Goal: Find specific page/section: Find specific page/section

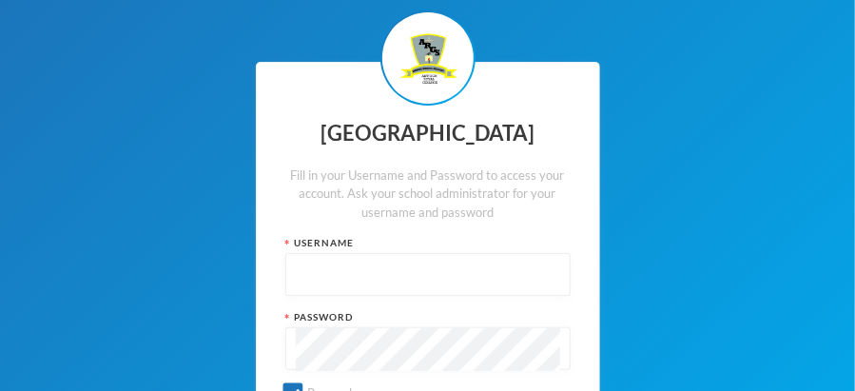
click at [829, 37] on div "[GEOGRAPHIC_DATA] Fill in your Username and Password to access your account. As…" at bounding box center [427, 296] width 855 height 593
click at [302, 275] on input "text" at bounding box center [428, 275] width 264 height 43
type input "A"
type input "admin"
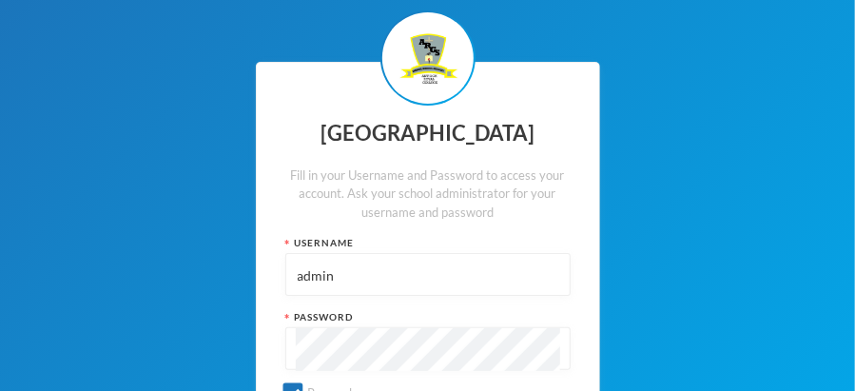
click at [829, 37] on div "[GEOGRAPHIC_DATA] Fill in your Username and Password to access your account. As…" at bounding box center [427, 296] width 855 height 593
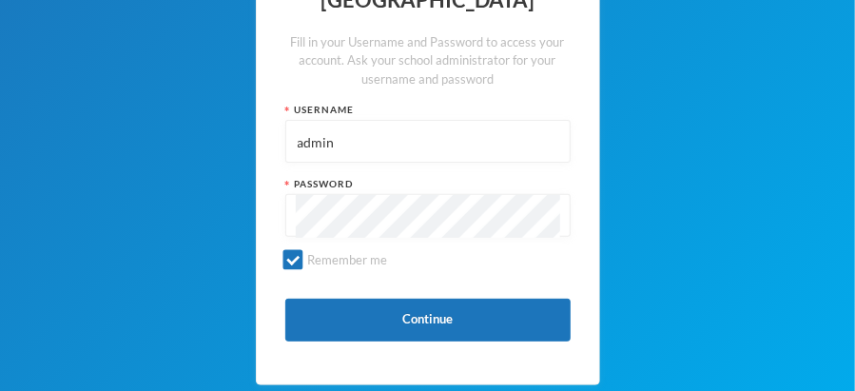
scroll to position [135, 0]
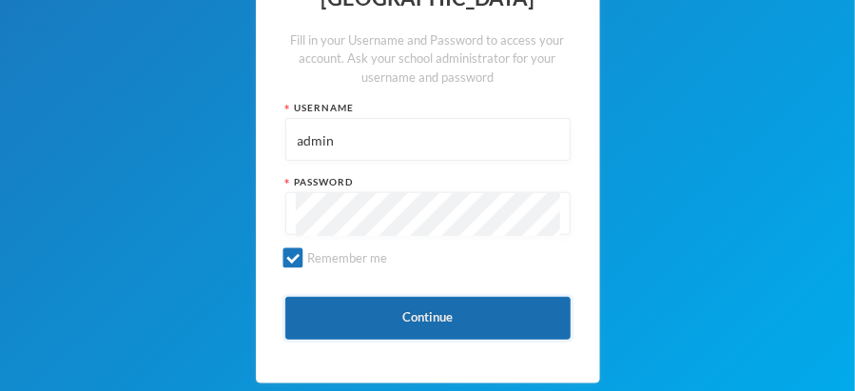
click at [486, 315] on button "Continue" at bounding box center [427, 318] width 285 height 43
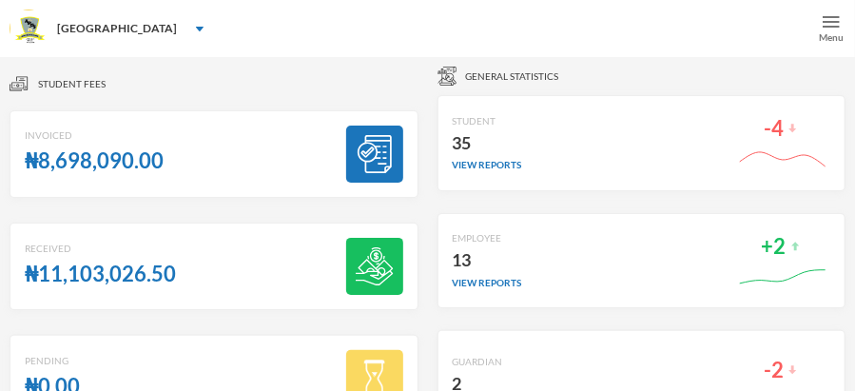
click at [829, 18] on img at bounding box center [831, 21] width 17 height 17
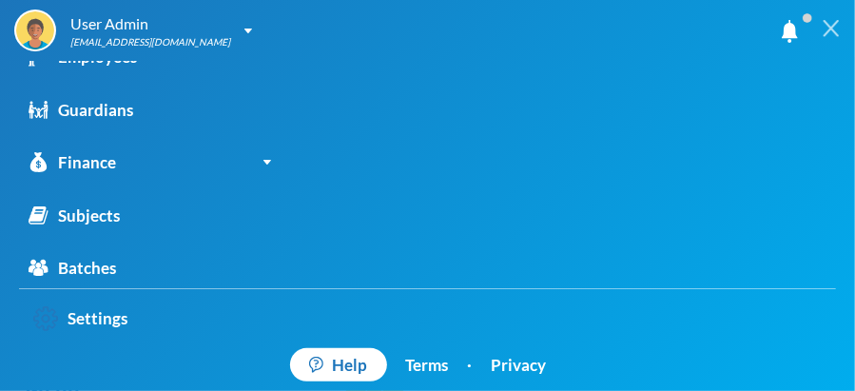
scroll to position [131, 0]
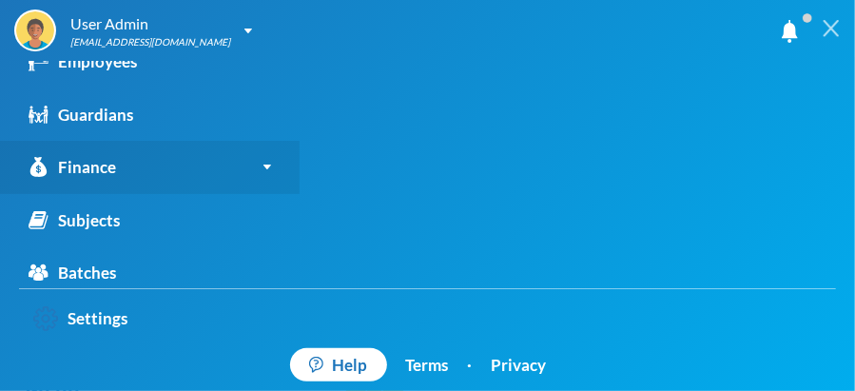
click at [86, 157] on div "Finance" at bounding box center [73, 167] width 88 height 25
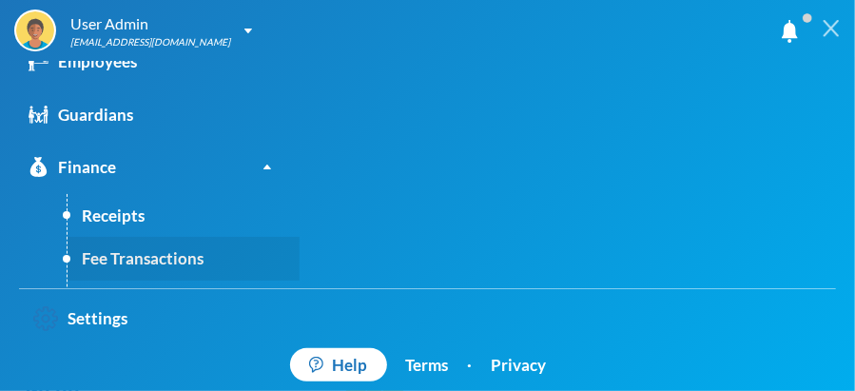
click at [116, 256] on link "Fee Transactions" at bounding box center [184, 259] width 232 height 44
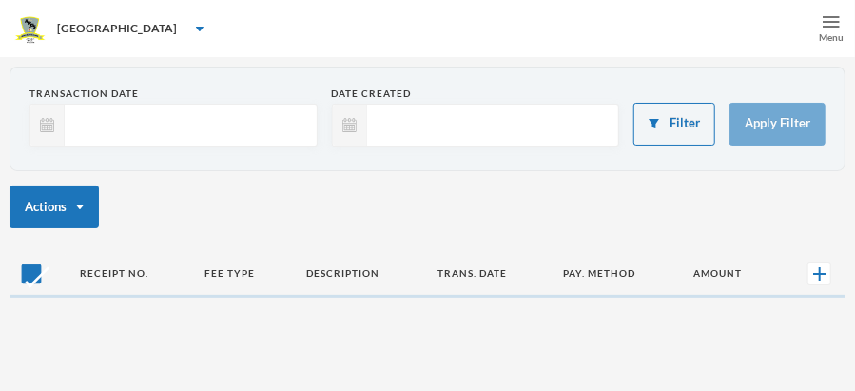
checkbox input "false"
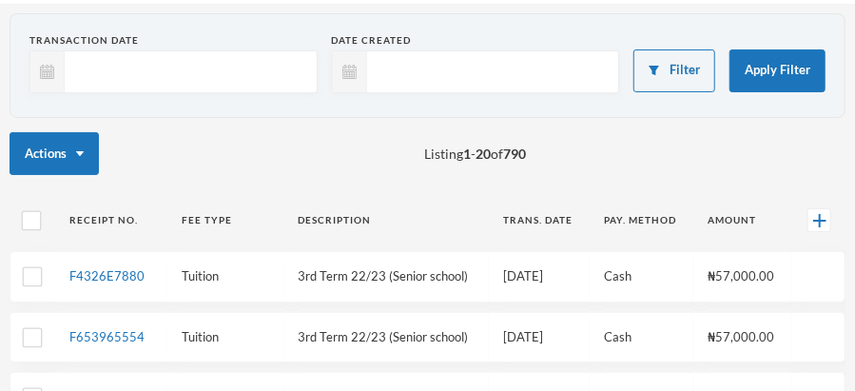
scroll to position [51, 0]
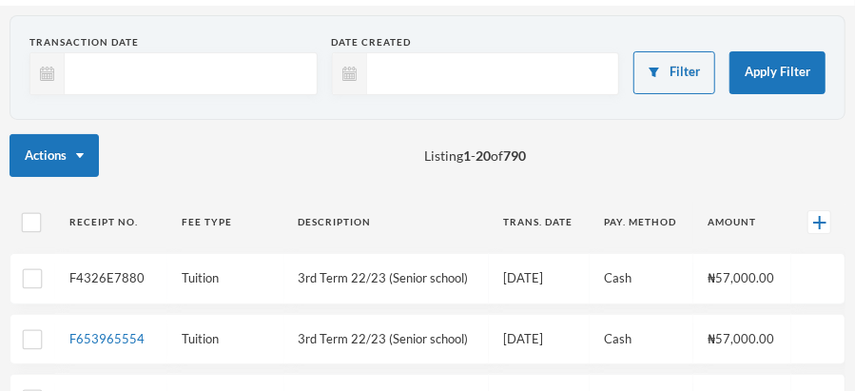
click at [106, 276] on link "F4326E7880" at bounding box center [106, 277] width 75 height 15
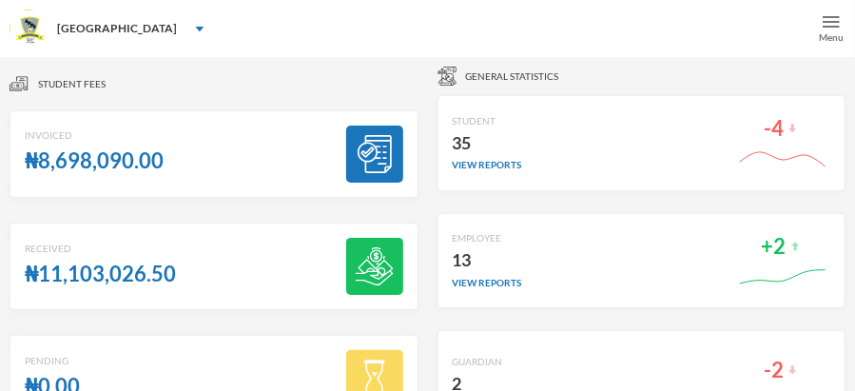
click at [827, 20] on img at bounding box center [831, 21] width 17 height 17
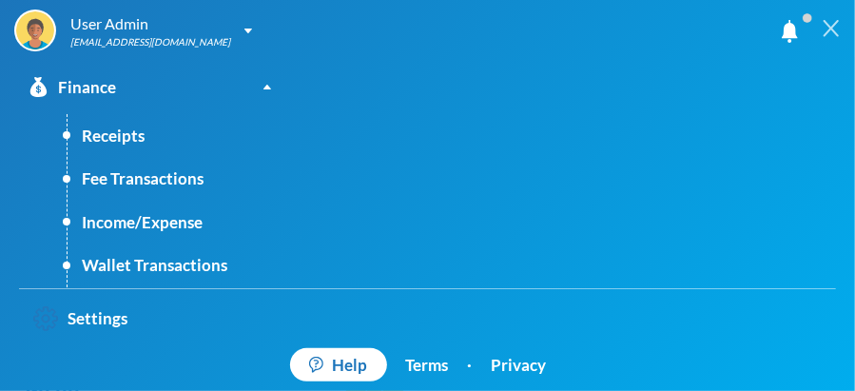
scroll to position [206, 0]
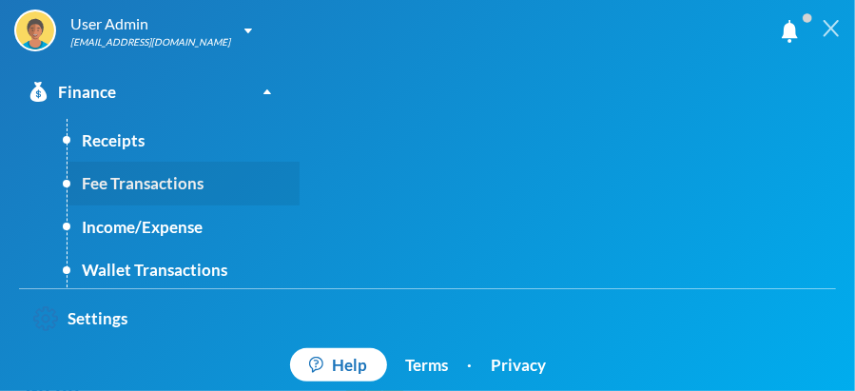
click at [137, 184] on link "Fee Transactions" at bounding box center [184, 184] width 232 height 44
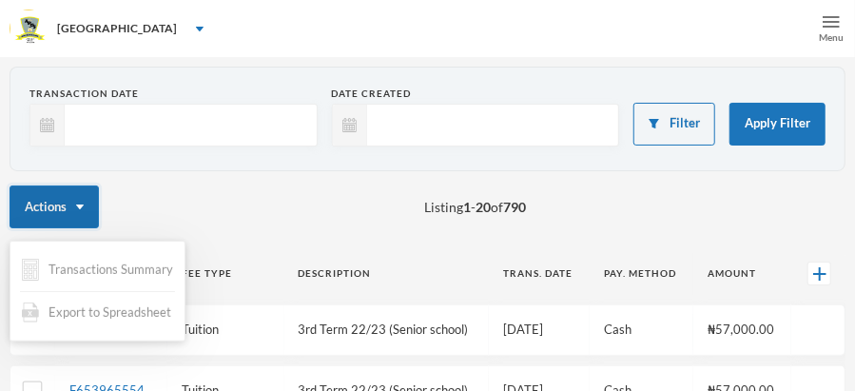
click at [81, 204] on img "button" at bounding box center [80, 206] width 8 height 5
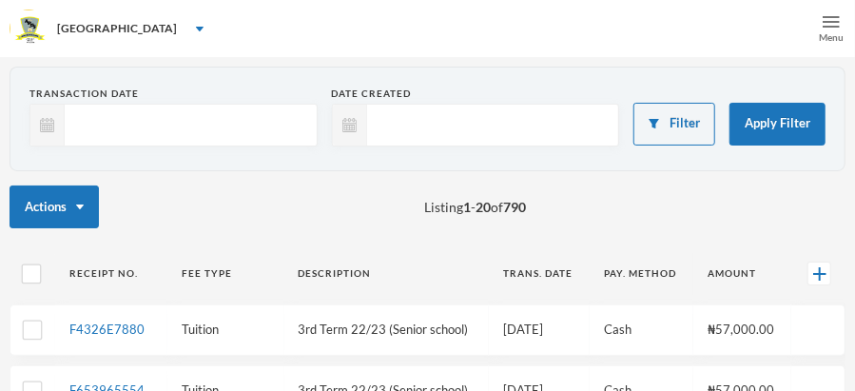
click at [829, 37] on div "Menu" at bounding box center [831, 37] width 25 height 14
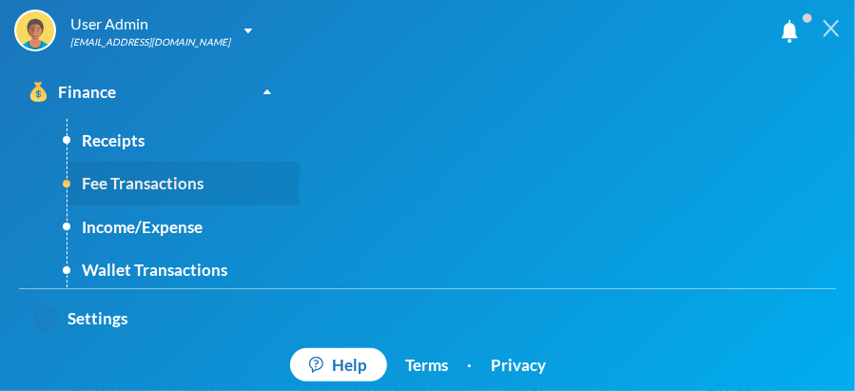
click at [146, 185] on link "Fee Transactions" at bounding box center [184, 184] width 232 height 44
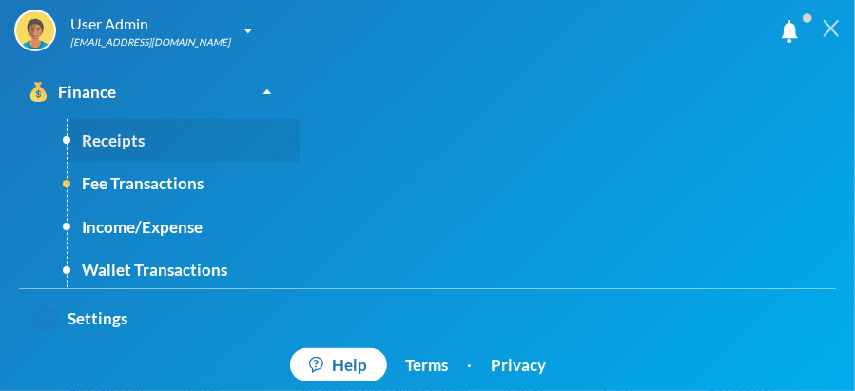
click at [129, 142] on link "Receipts" at bounding box center [184, 141] width 232 height 44
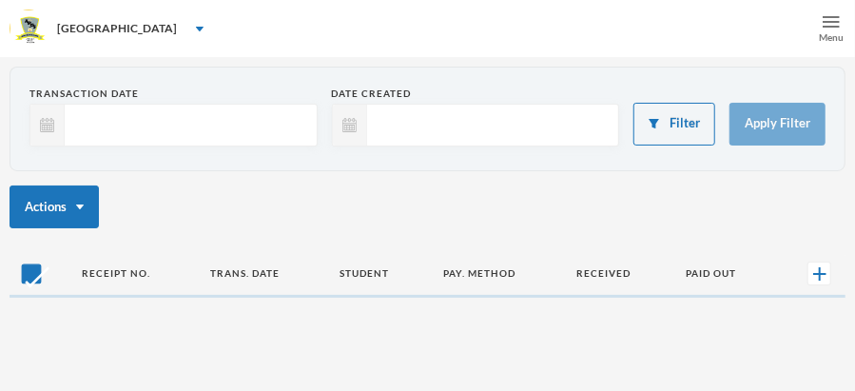
checkbox input "false"
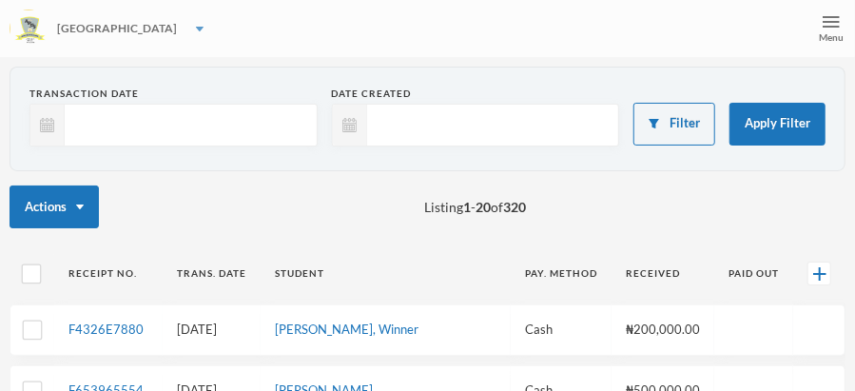
click at [464, 29] on div "[GEOGRAPHIC_DATA]" at bounding box center [427, 28] width 855 height 57
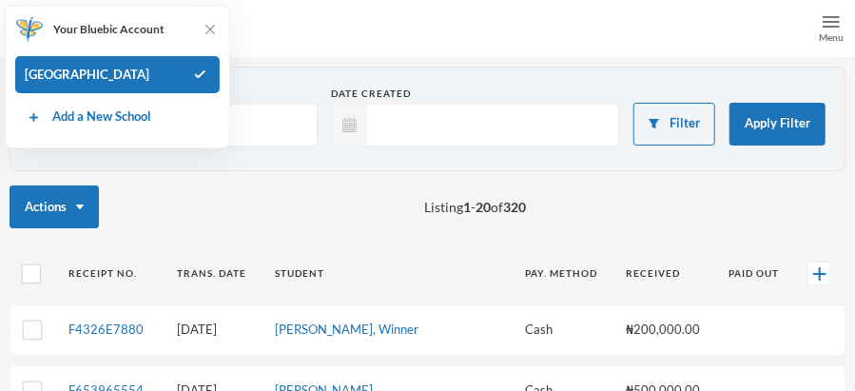
click at [829, 21] on img at bounding box center [831, 21] width 17 height 17
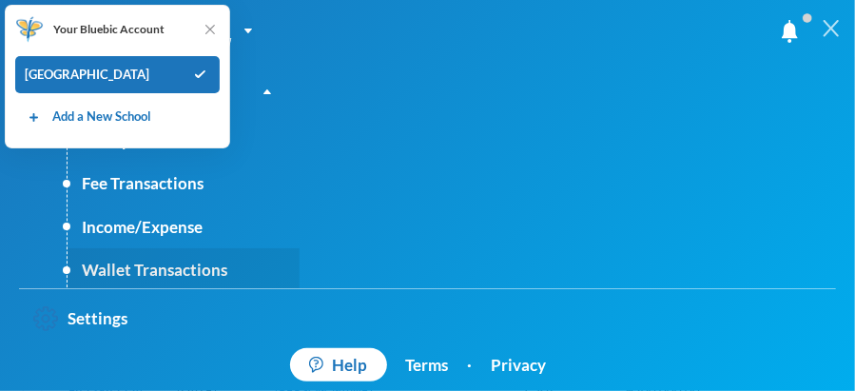
click at [213, 273] on link "Wallet Transactions" at bounding box center [184, 270] width 232 height 44
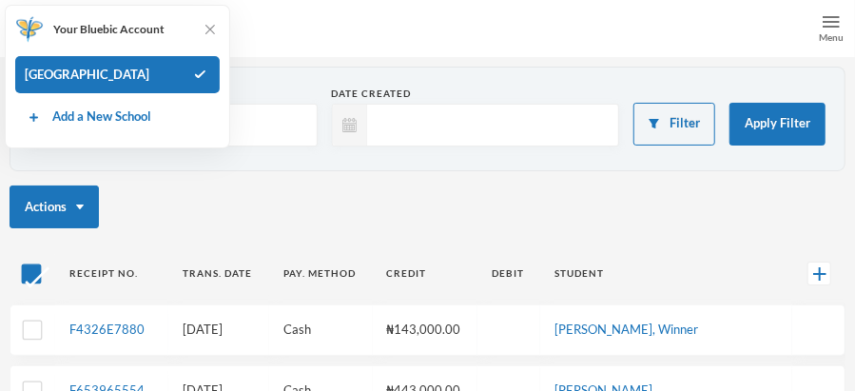
click at [228, 216] on div "Actions" at bounding box center [428, 206] width 836 height 43
click at [209, 29] on img at bounding box center [210, 29] width 19 height 19
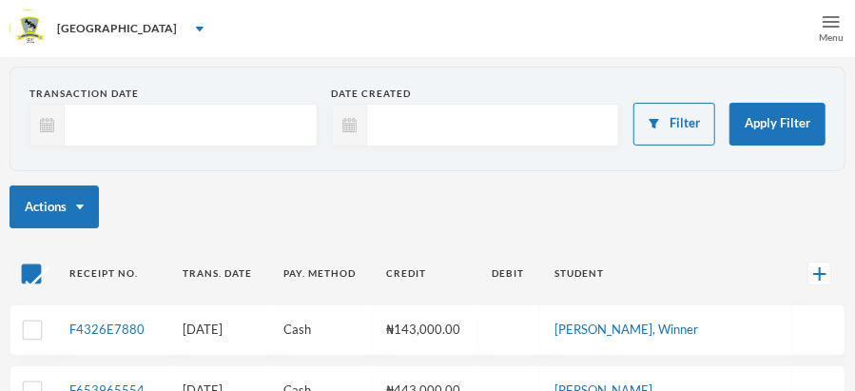
click at [836, 21] on img at bounding box center [831, 21] width 17 height 17
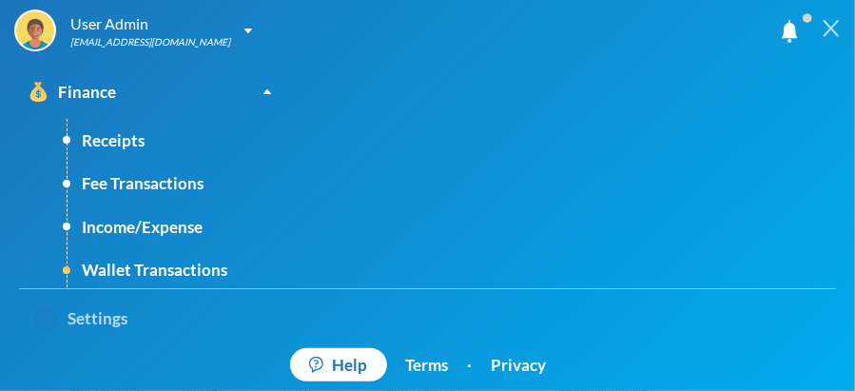
click at [95, 317] on link "Settings" at bounding box center [80, 319] width 123 height 40
click at [82, 317] on link "Settings" at bounding box center [80, 319] width 123 height 40
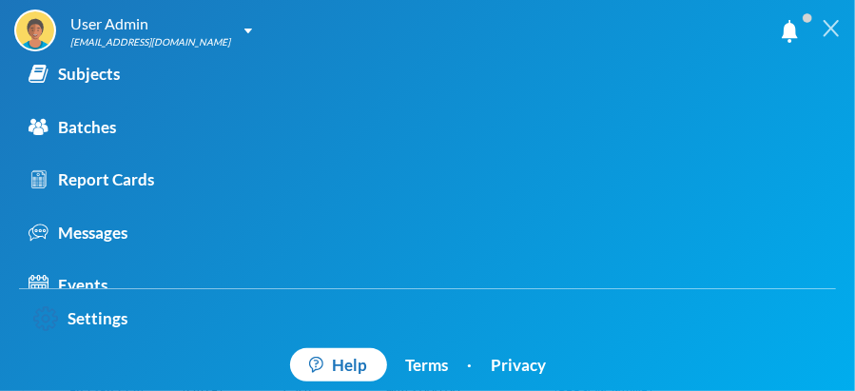
scroll to position [517, 0]
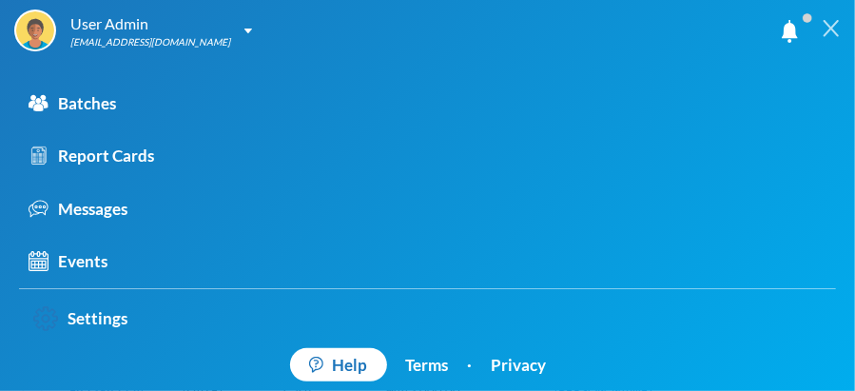
click at [830, 39] on div at bounding box center [831, 28] width 48 height 57
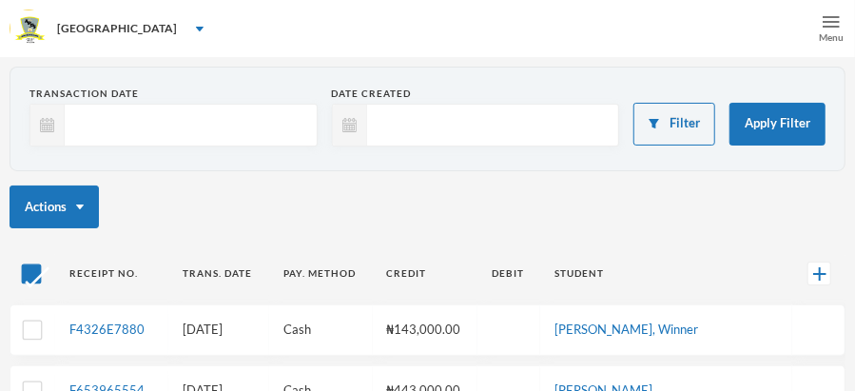
click at [831, 6] on div "Menu" at bounding box center [831, 28] width 48 height 57
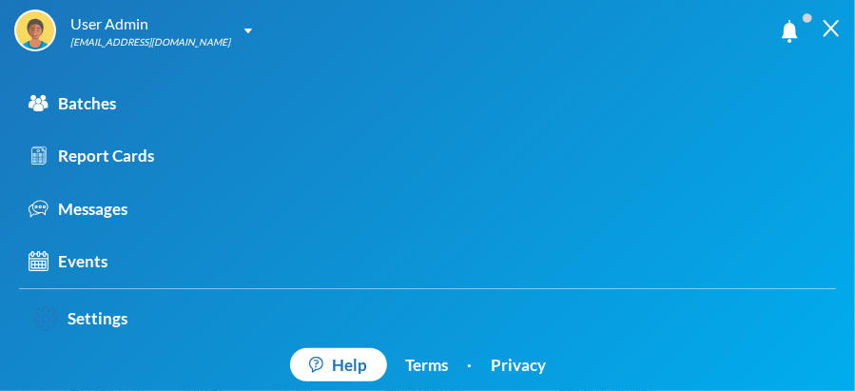
drag, startPoint x: 310, startPoint y: 246, endPoint x: 406, endPoint y: 71, distance: 199.6
click at [406, 71] on div "User Admin [EMAIL_ADDRESS][DOMAIN_NAME] My Profile Logout Dashboard Students Em…" at bounding box center [427, 195] width 855 height 391
click at [830, 37] on div at bounding box center [831, 28] width 48 height 57
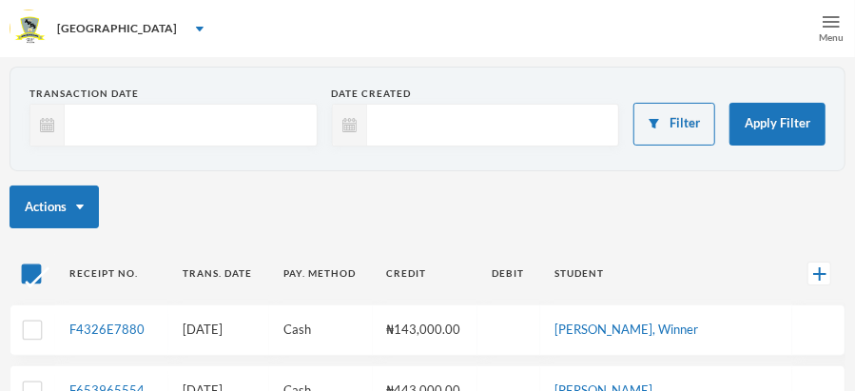
click at [830, 37] on div "Menu" at bounding box center [831, 37] width 25 height 14
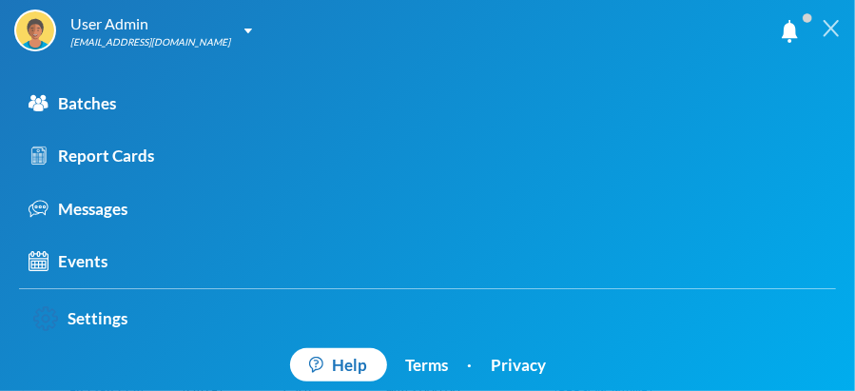
click at [830, 37] on div at bounding box center [831, 28] width 48 height 57
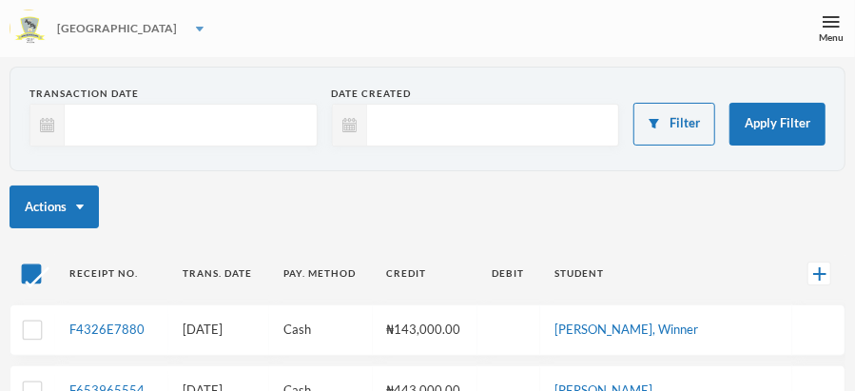
click at [196, 29] on img at bounding box center [200, 29] width 8 height 5
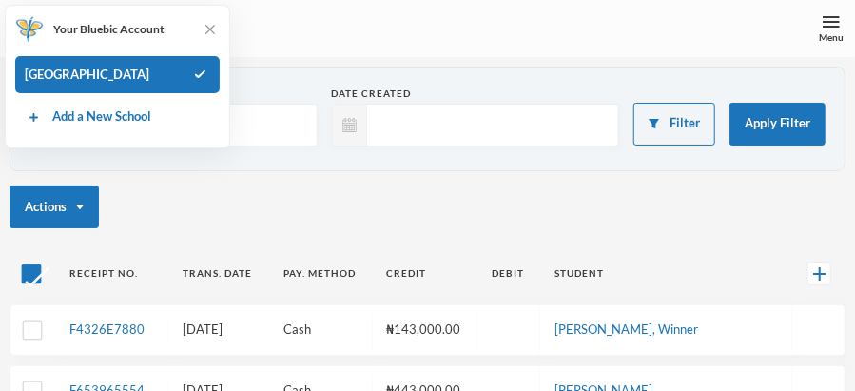
click at [261, 43] on div "[GEOGRAPHIC_DATA]" at bounding box center [427, 28] width 855 height 57
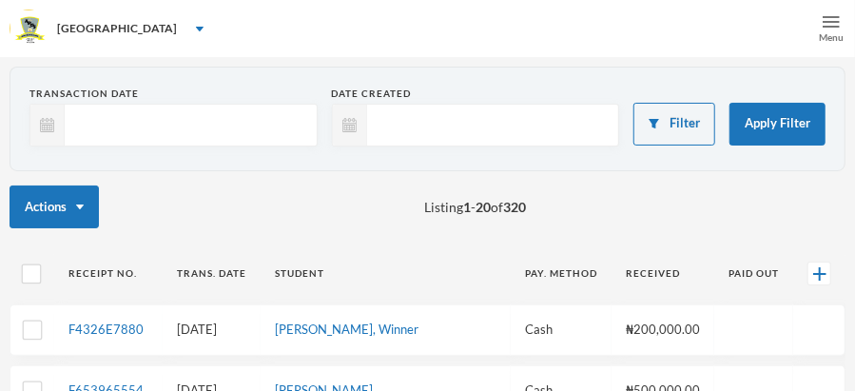
click at [829, 15] on img at bounding box center [831, 21] width 17 height 17
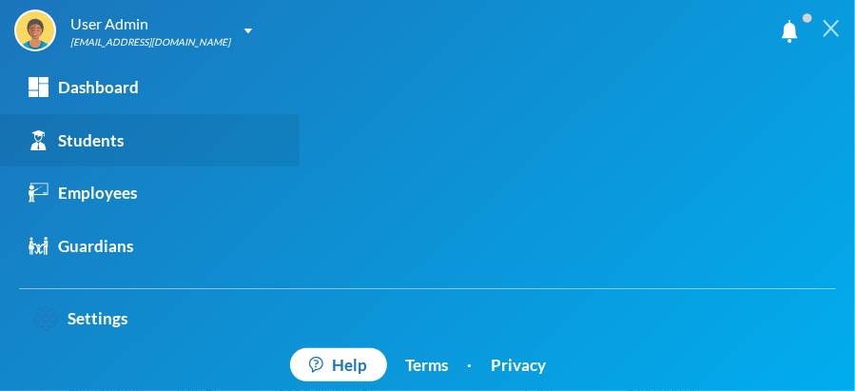
click at [155, 136] on link "Students" at bounding box center [150, 140] width 300 height 53
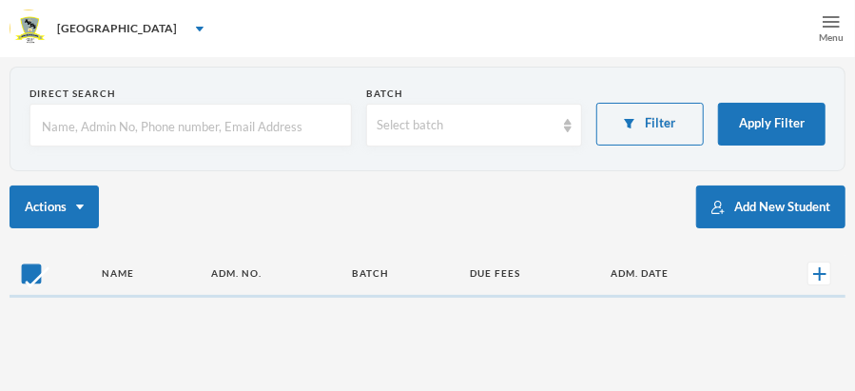
checkbox input "false"
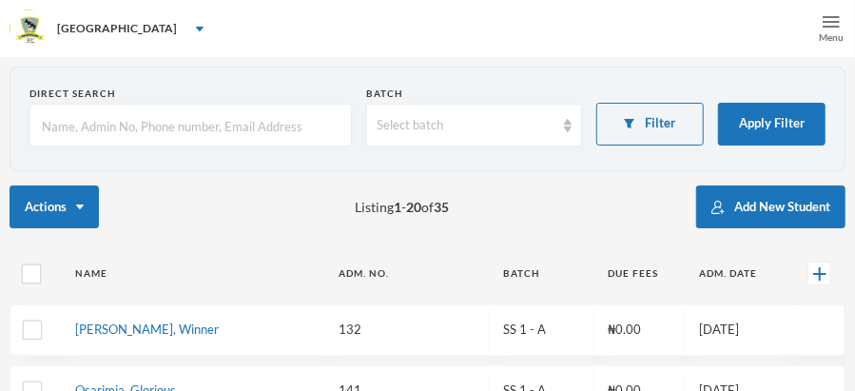
click at [830, 37] on div "Menu" at bounding box center [831, 37] width 25 height 14
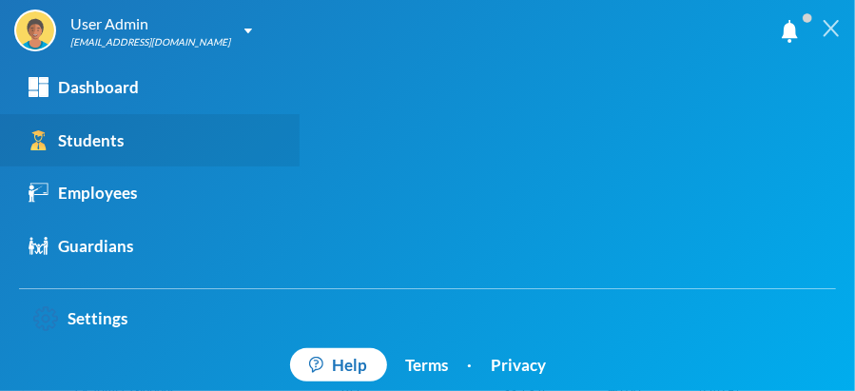
click at [98, 134] on div "Students" at bounding box center [76, 140] width 95 height 25
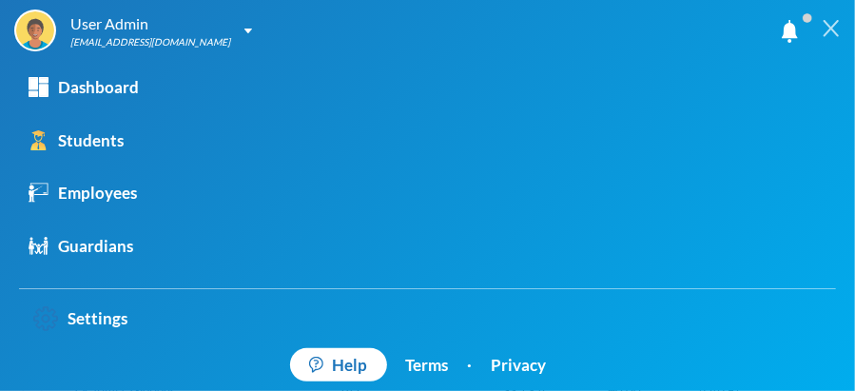
click at [830, 37] on div at bounding box center [831, 28] width 48 height 57
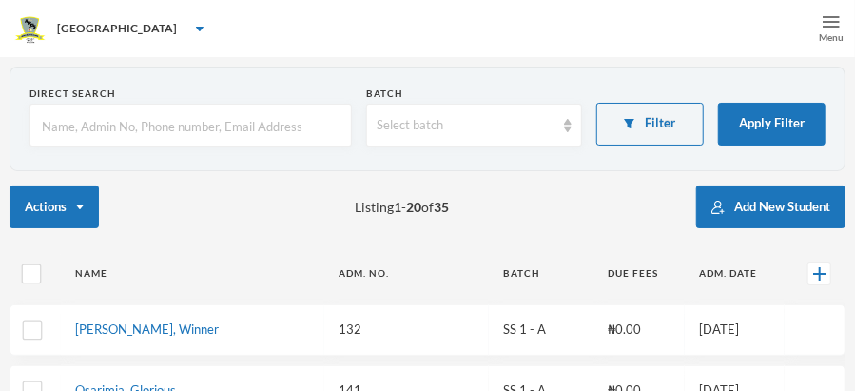
click at [832, 16] on img at bounding box center [831, 21] width 17 height 17
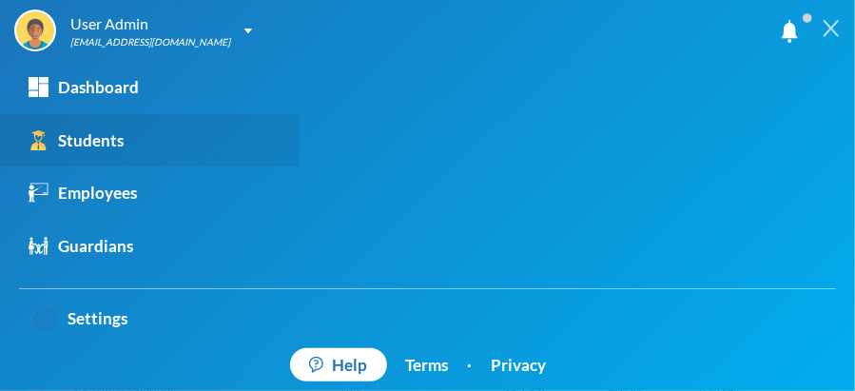
click at [129, 142] on link "Students" at bounding box center [150, 140] width 300 height 53
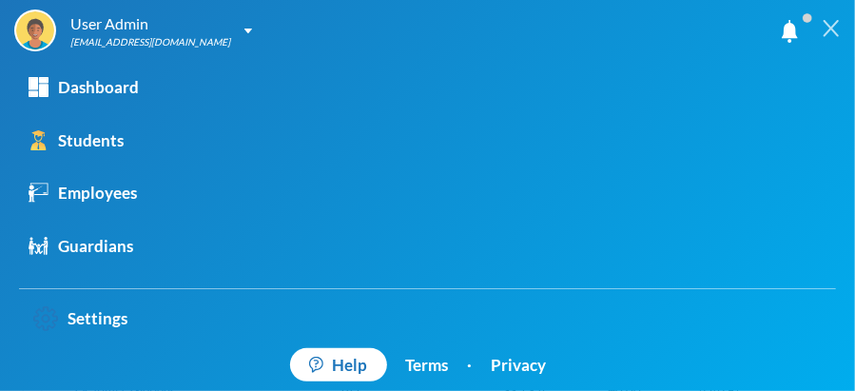
click at [830, 37] on div at bounding box center [831, 28] width 48 height 57
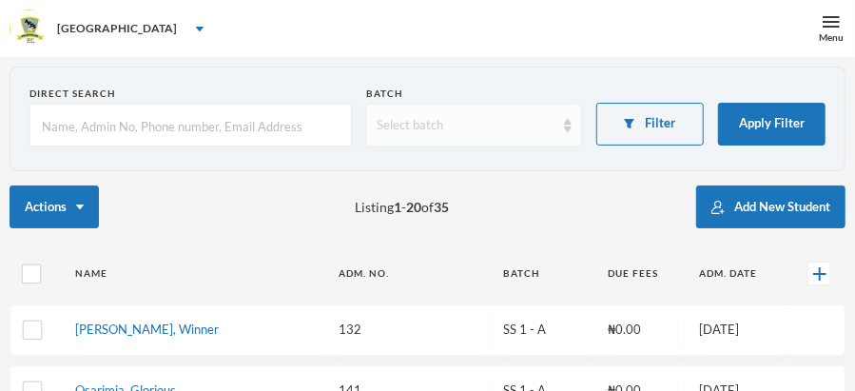
click at [569, 126] on img at bounding box center [568, 125] width 8 height 13
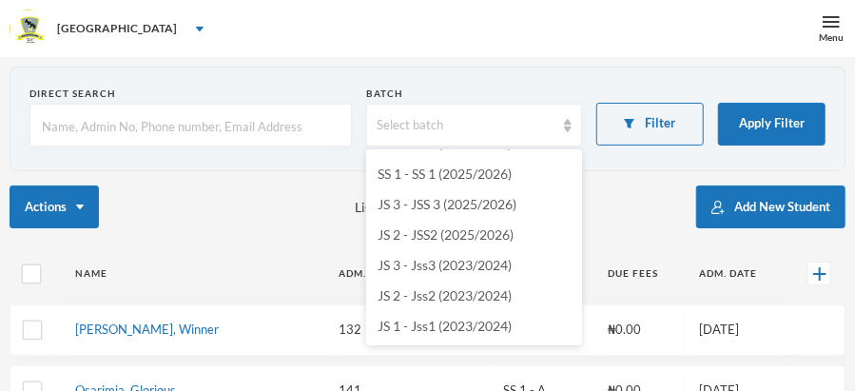
scroll to position [89, 0]
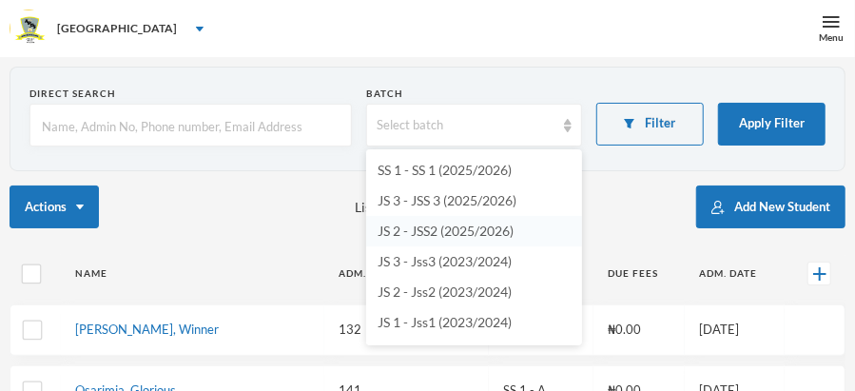
click at [498, 227] on span "JS 2 - JSS2 (2025/2026)" at bounding box center [446, 231] width 136 height 16
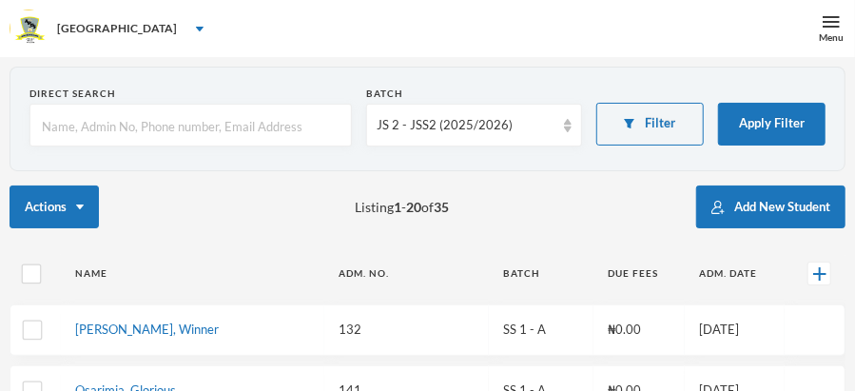
click at [185, 202] on div "Actions Listing 1 - 20 of 35 Add New Student" at bounding box center [428, 206] width 836 height 43
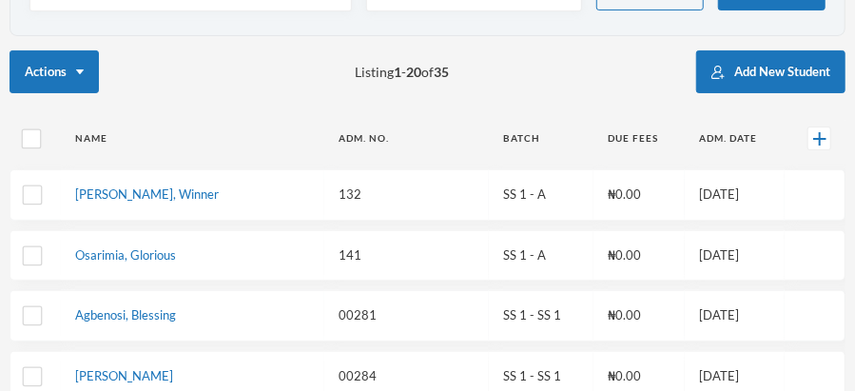
scroll to position [129, 0]
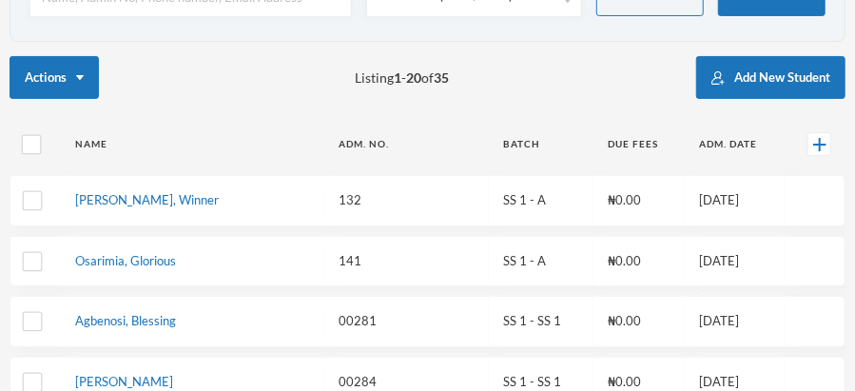
click at [823, 29] on span at bounding box center [807, 18] width 30 height 30
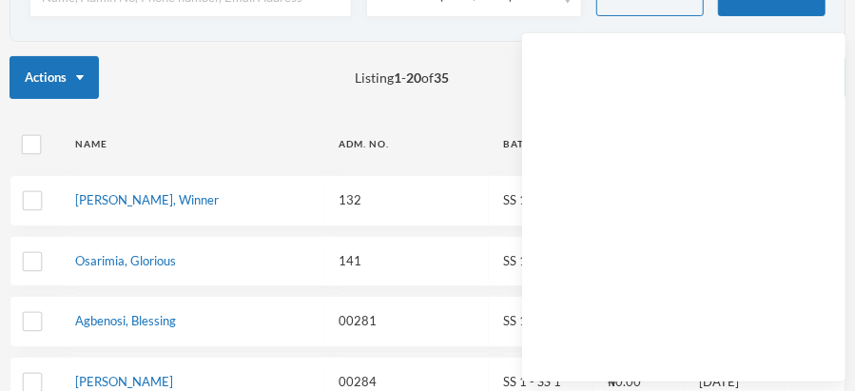
click at [226, 94] on div "Actions Listing 1 - 20 of 35 Add New Student" at bounding box center [428, 77] width 836 height 43
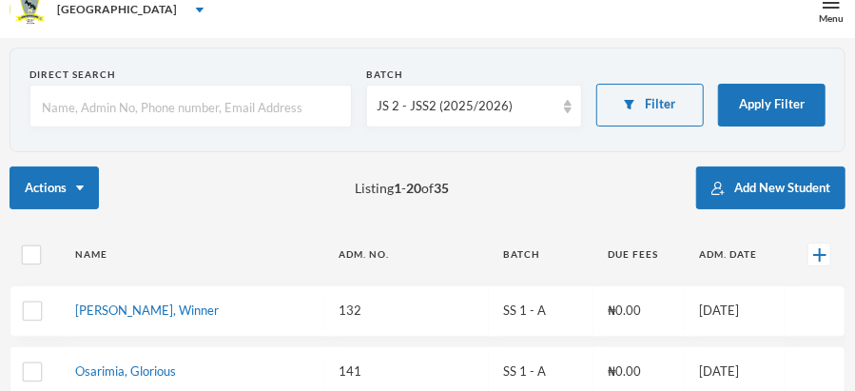
scroll to position [13, 0]
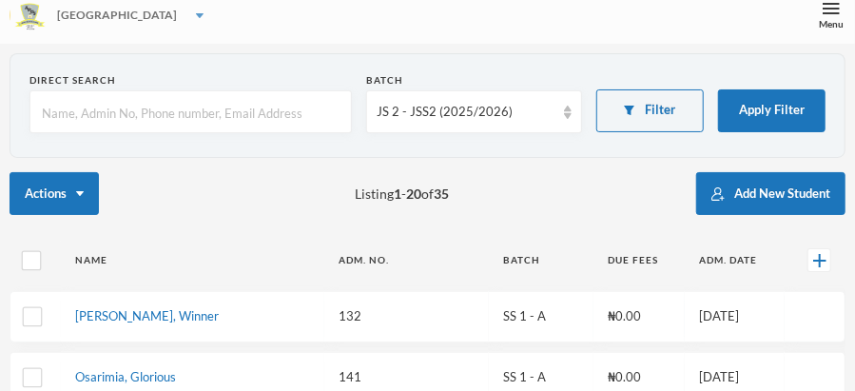
drag, startPoint x: 225, startPoint y: 93, endPoint x: 325, endPoint y: 33, distance: 116.5
click at [325, 33] on div "[GEOGRAPHIC_DATA]" at bounding box center [427, 15] width 855 height 57
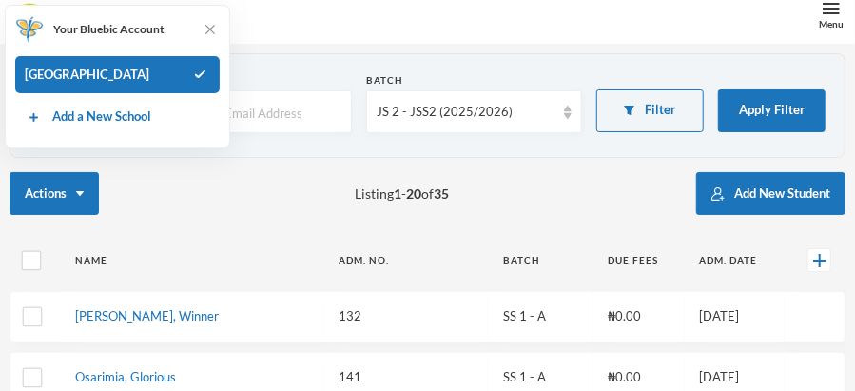
click at [832, 5] on img at bounding box center [831, 8] width 17 height 17
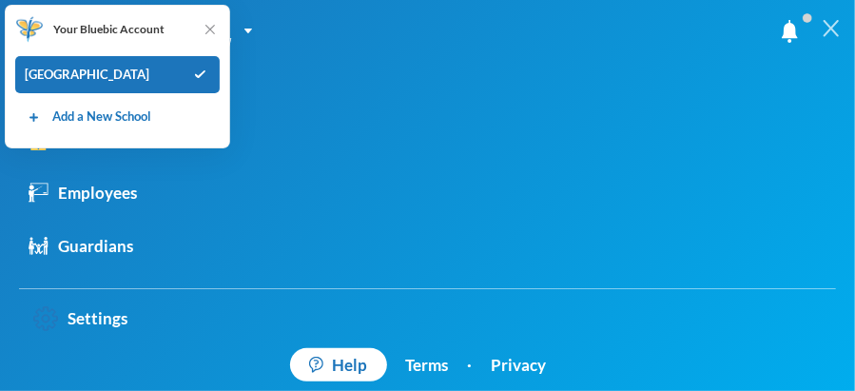
click at [254, 35] on div "User Admin [EMAIL_ADDRESS][DOMAIN_NAME]" at bounding box center [410, 31] width 793 height 42
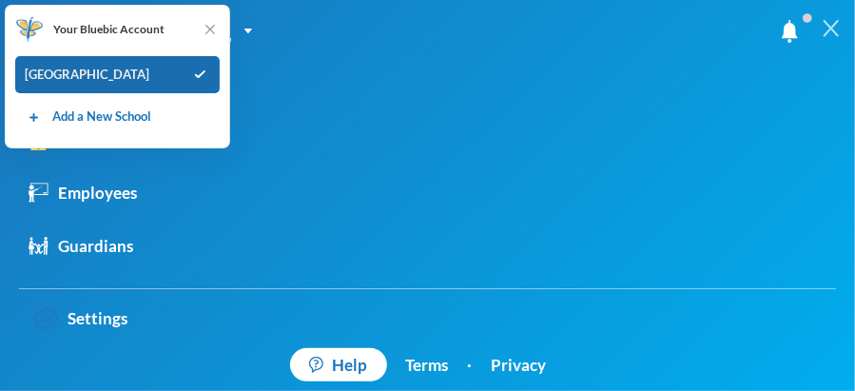
click at [204, 73] on img at bounding box center [200, 74] width 20 height 8
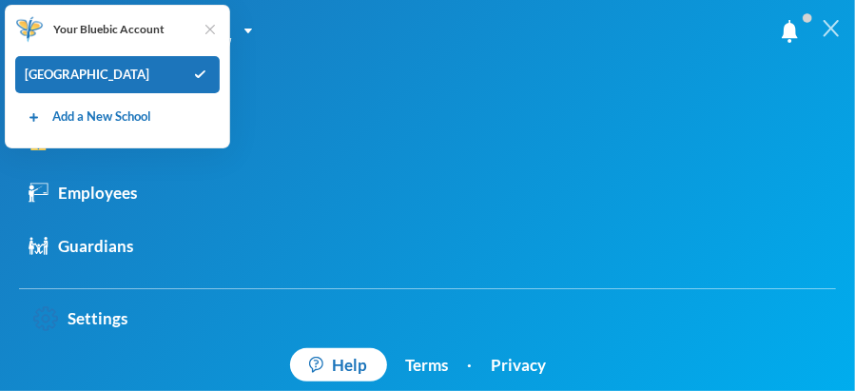
click at [208, 28] on img at bounding box center [210, 29] width 19 height 19
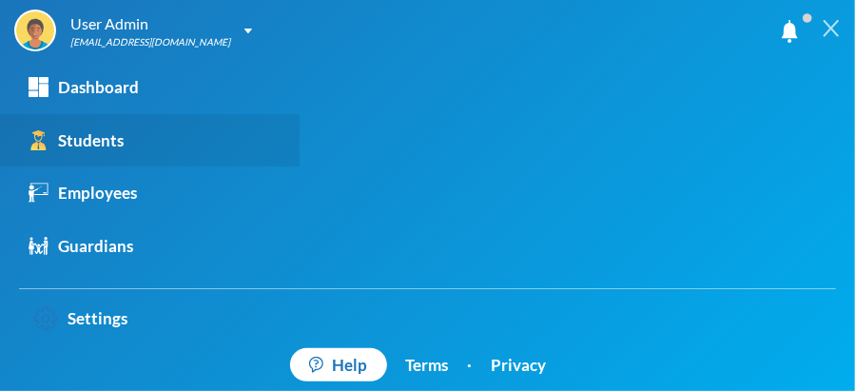
click at [155, 142] on link "Students" at bounding box center [150, 140] width 300 height 53
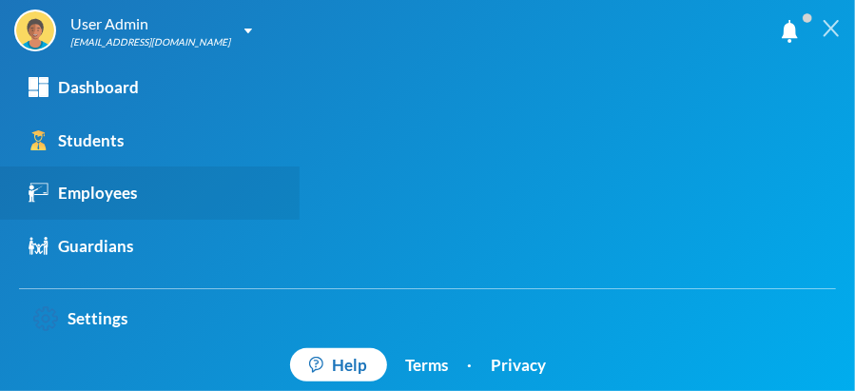
click at [137, 189] on link "Employees" at bounding box center [150, 192] width 300 height 53
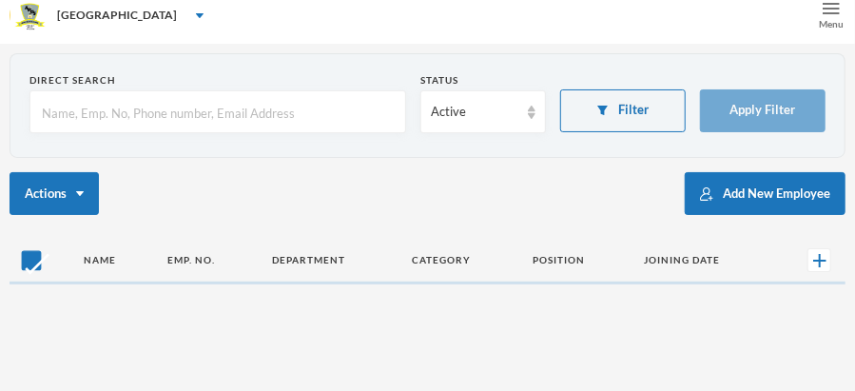
checkbox input "false"
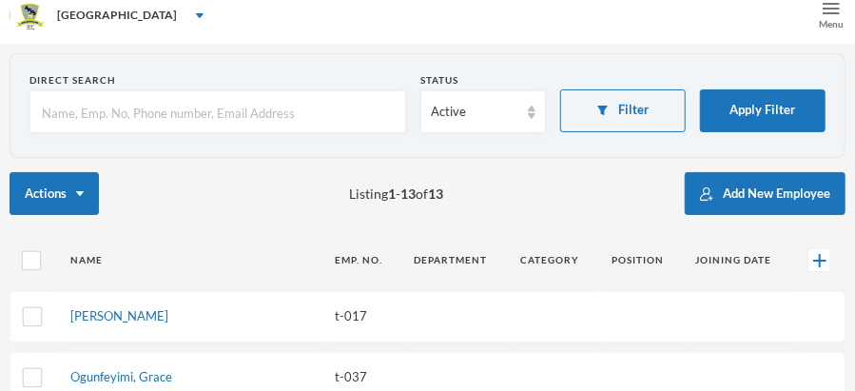
click at [828, 3] on img at bounding box center [831, 8] width 17 height 17
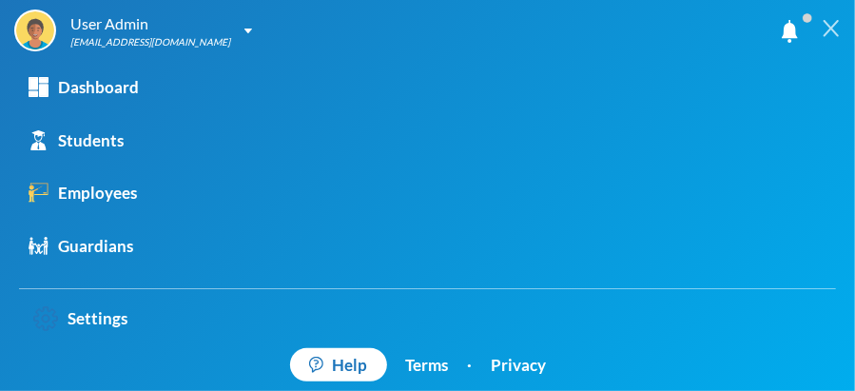
click at [830, 37] on div at bounding box center [831, 28] width 48 height 57
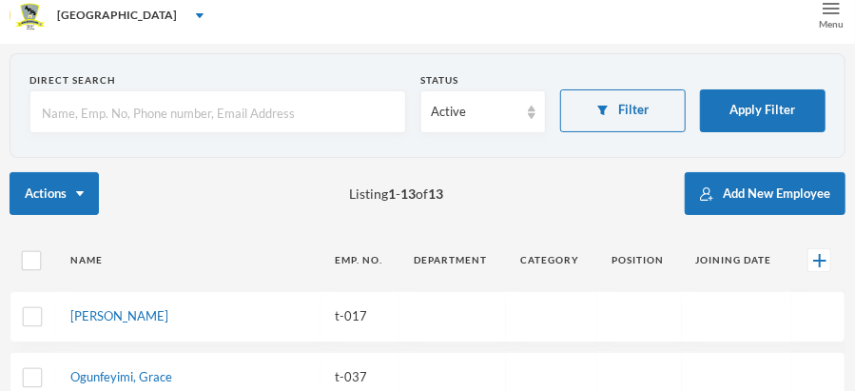
click at [845, 13] on div "Menu" at bounding box center [831, 15] width 48 height 57
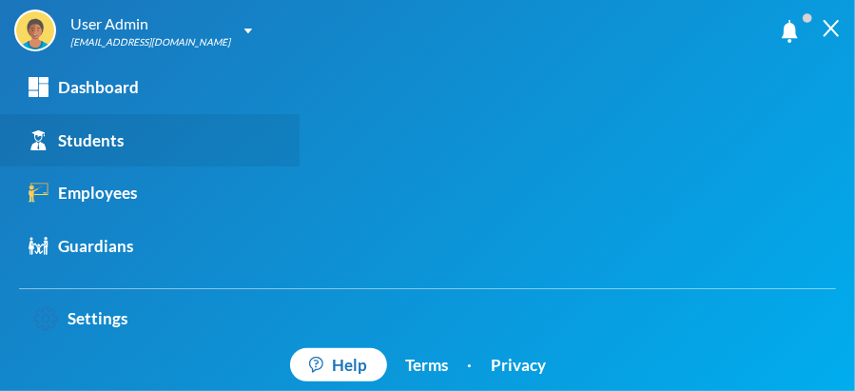
click at [164, 149] on link "Students" at bounding box center [150, 140] width 300 height 53
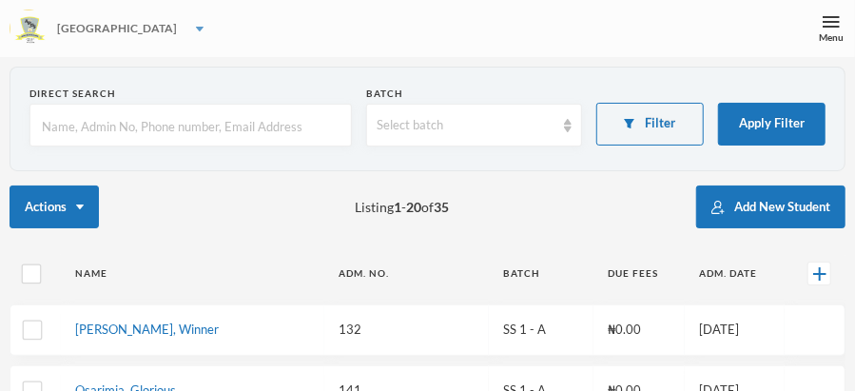
click at [482, 29] on div "[GEOGRAPHIC_DATA]" at bounding box center [427, 28] width 855 height 57
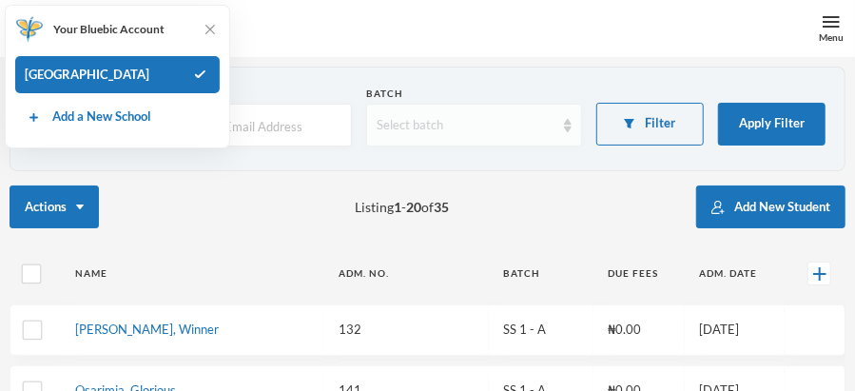
click at [579, 135] on div "Select batch" at bounding box center [473, 125] width 215 height 43
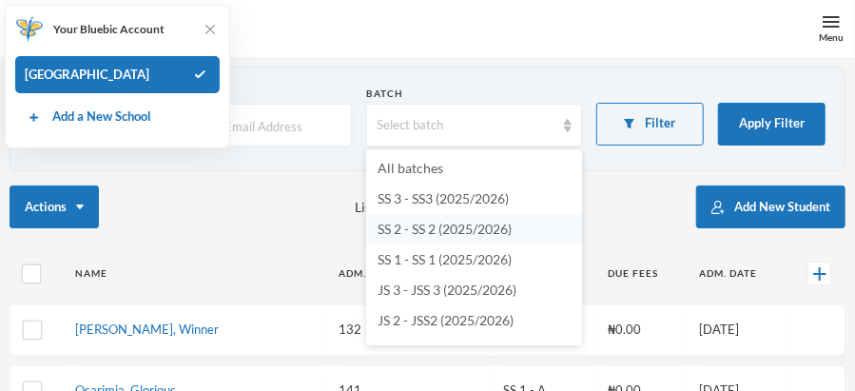
click at [496, 232] on span "SS 2 - SS 2 (2025/2026)" at bounding box center [445, 229] width 134 height 16
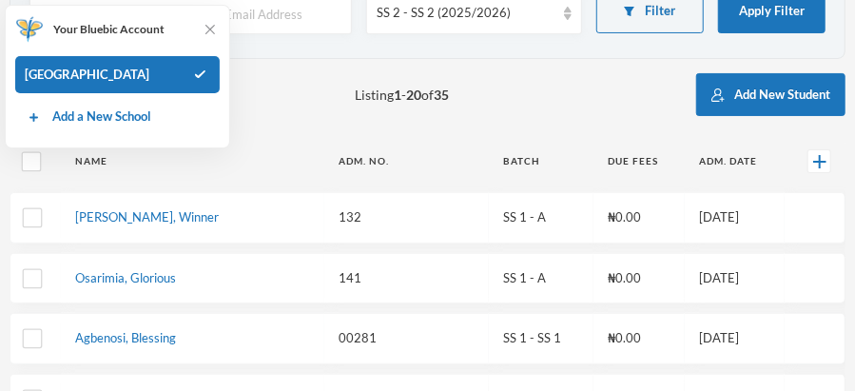
scroll to position [110, 0]
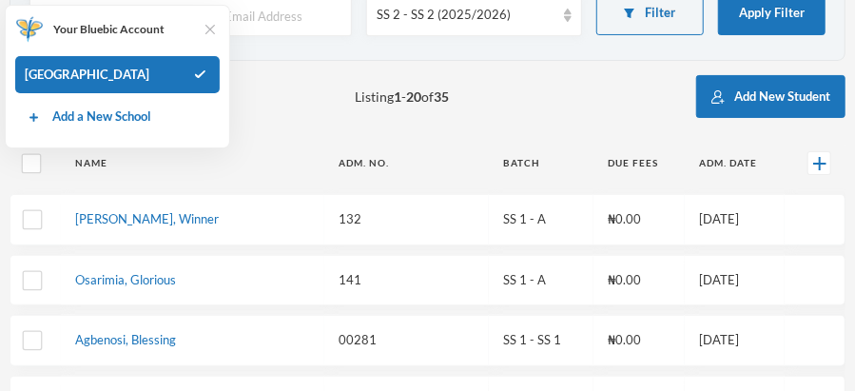
click at [208, 25] on img at bounding box center [210, 29] width 19 height 19
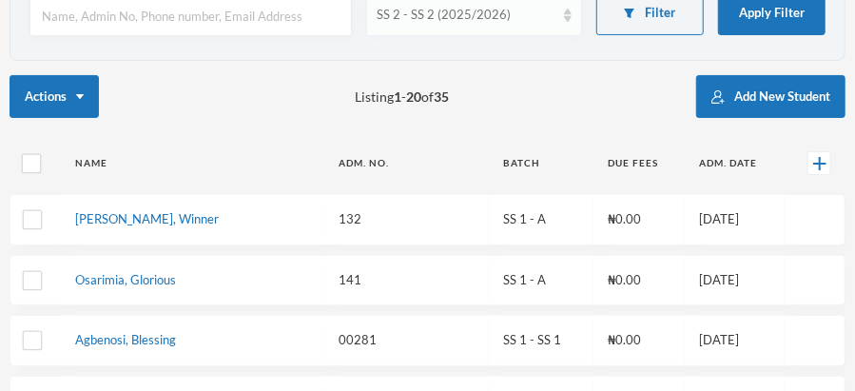
click at [568, 14] on img at bounding box center [568, 15] width 8 height 13
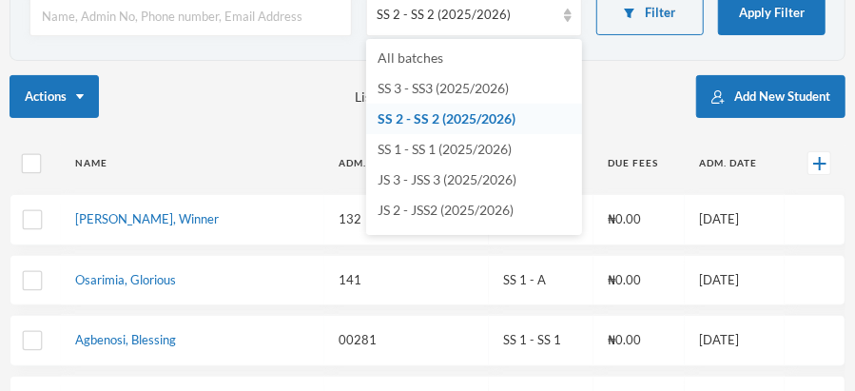
click at [474, 119] on span "SS 2 - SS 2 (2025/2026)" at bounding box center [447, 118] width 138 height 16
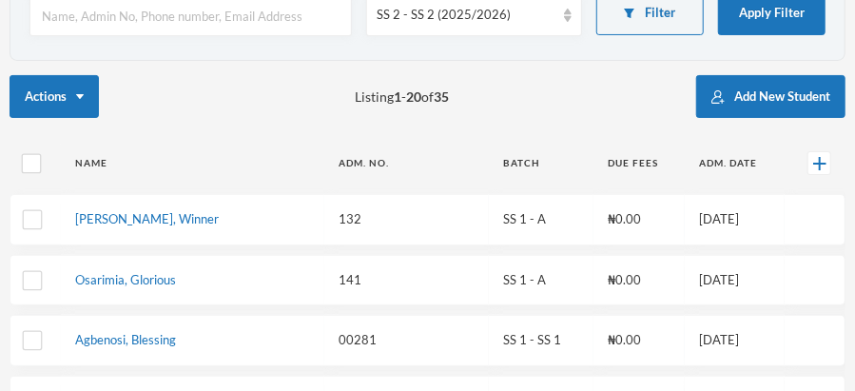
click at [560, 100] on div "Actions Listing 1 - 20 of 35 Add New Student" at bounding box center [428, 96] width 836 height 43
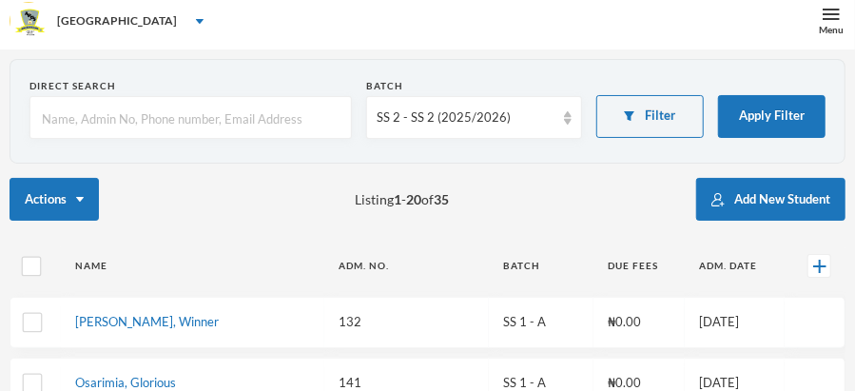
scroll to position [0, 0]
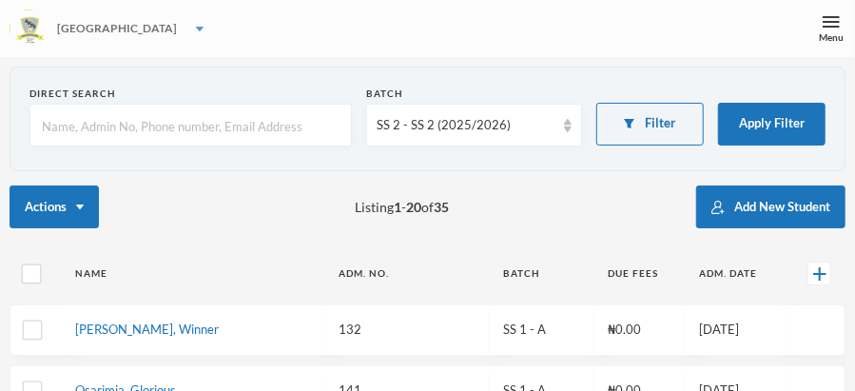
click at [196, 27] on img at bounding box center [200, 29] width 8 height 5
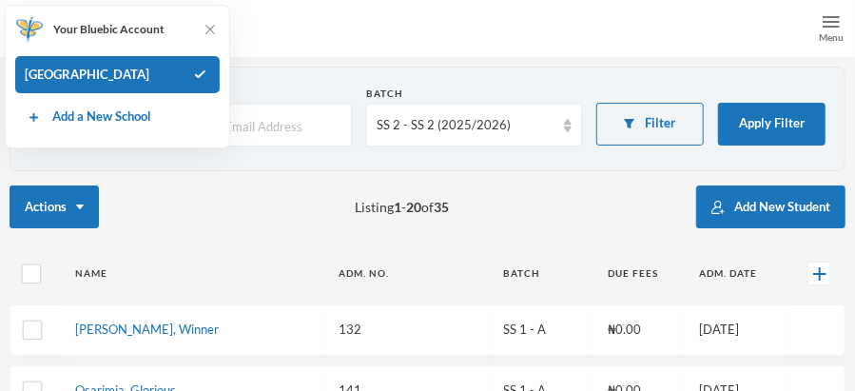
click at [829, 38] on div "Menu" at bounding box center [831, 37] width 25 height 14
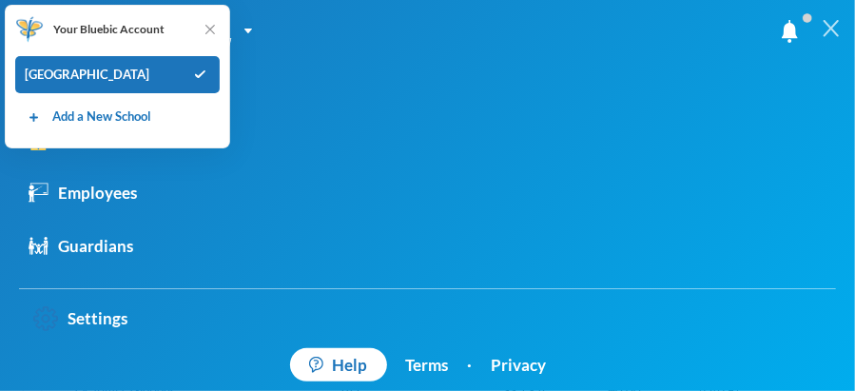
click at [829, 38] on div at bounding box center [831, 28] width 48 height 57
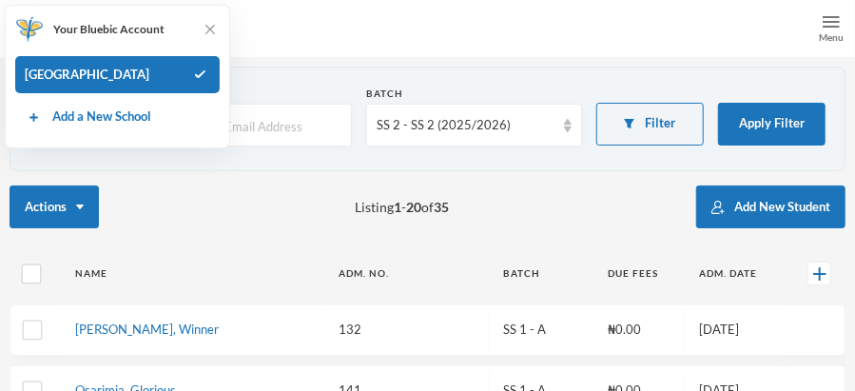
click at [829, 38] on div "Menu" at bounding box center [831, 37] width 25 height 14
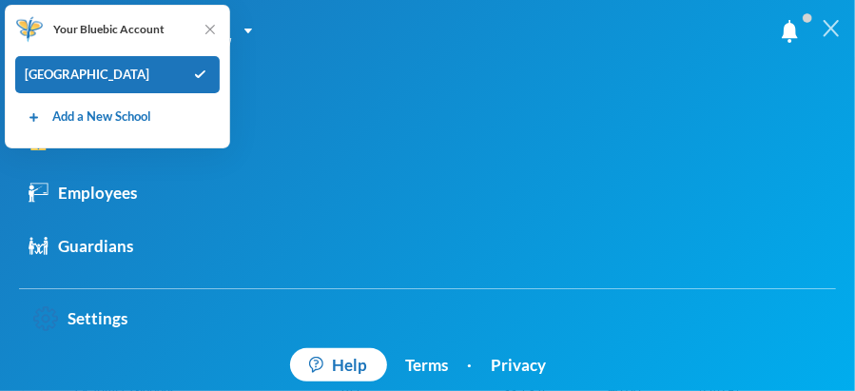
click at [829, 38] on div at bounding box center [831, 28] width 48 height 57
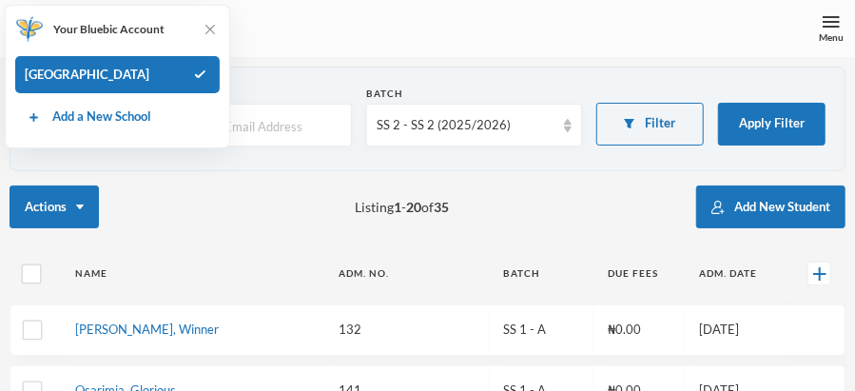
click at [397, 30] on div "[GEOGRAPHIC_DATA]" at bounding box center [427, 28] width 855 height 57
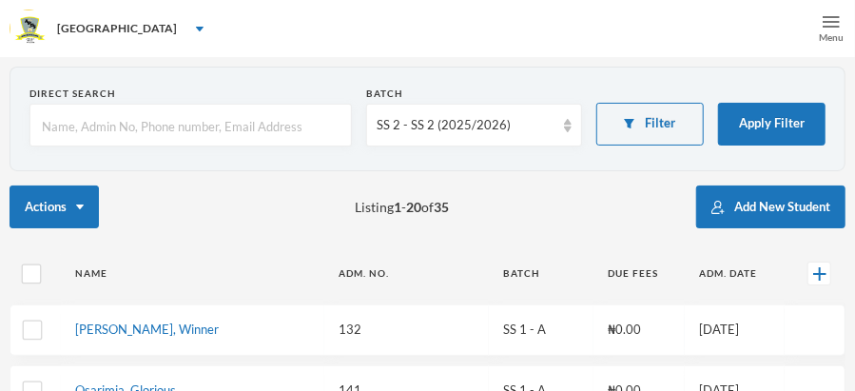
click at [829, 38] on div "Menu" at bounding box center [831, 37] width 25 height 14
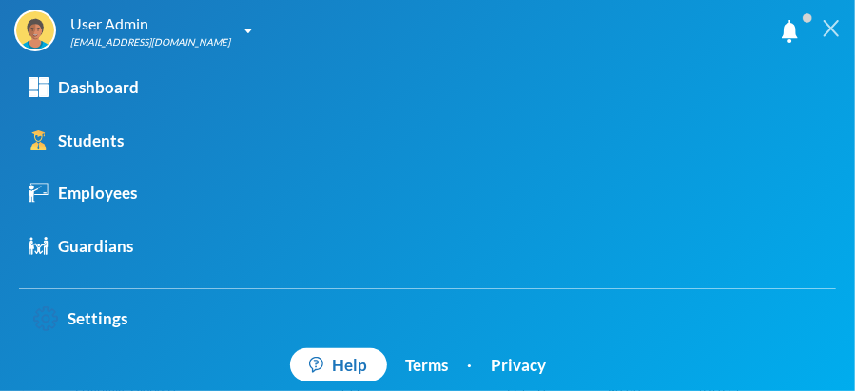
scroll to position [2, 0]
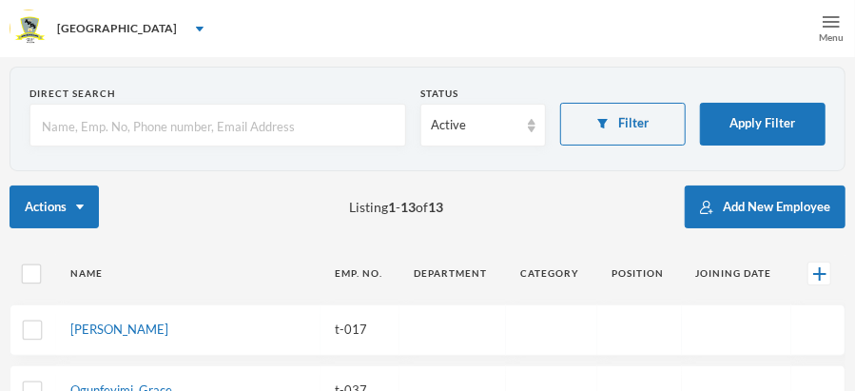
click at [830, 38] on div "Menu" at bounding box center [831, 37] width 25 height 14
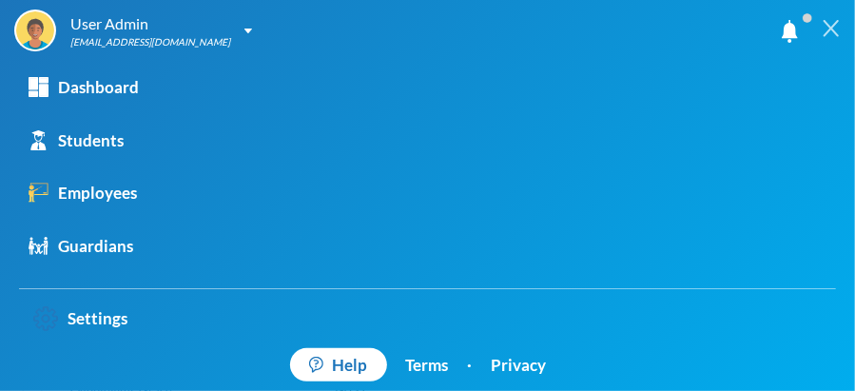
click at [830, 38] on div at bounding box center [831, 28] width 48 height 57
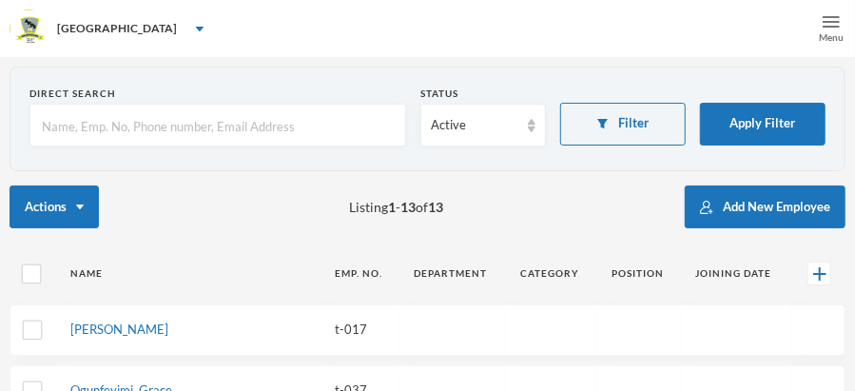
click at [830, 38] on div "Menu" at bounding box center [831, 37] width 25 height 14
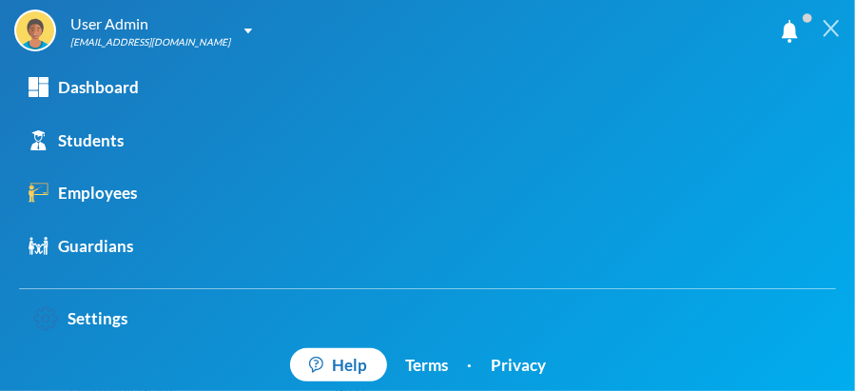
click at [830, 39] on div at bounding box center [831, 28] width 48 height 57
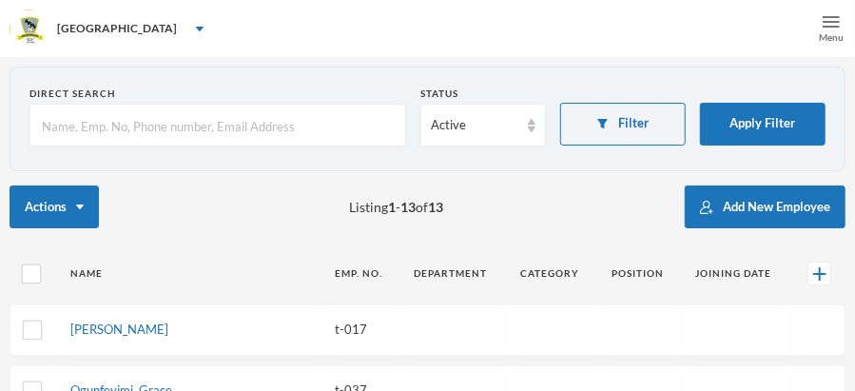
click at [830, 38] on div "Menu" at bounding box center [831, 37] width 25 height 14
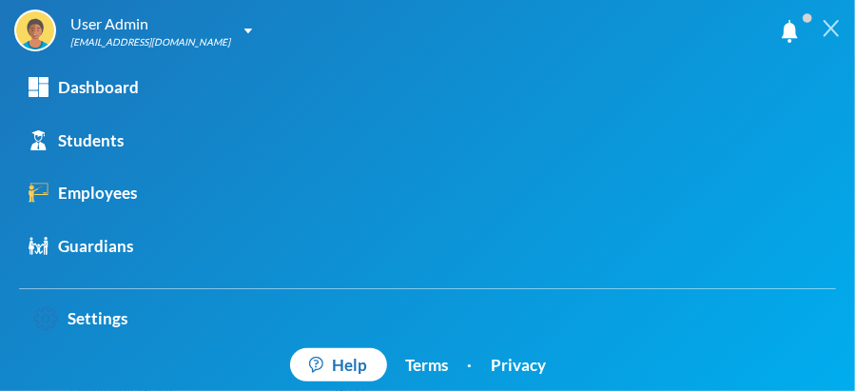
click at [830, 38] on div at bounding box center [831, 28] width 48 height 57
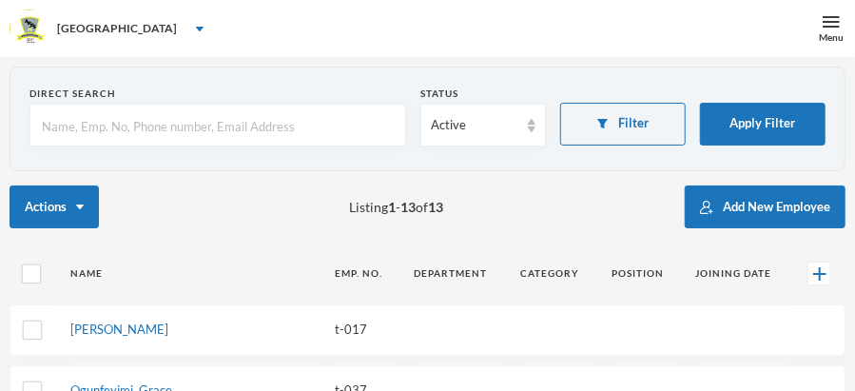
click at [771, 274] on th "Joining Date" at bounding box center [736, 273] width 109 height 43
click at [829, 38] on div "Menu" at bounding box center [831, 37] width 25 height 14
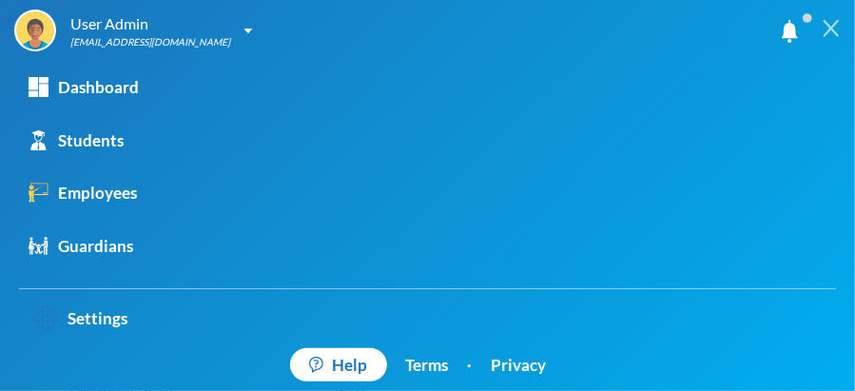
click at [830, 38] on div at bounding box center [831, 28] width 48 height 57
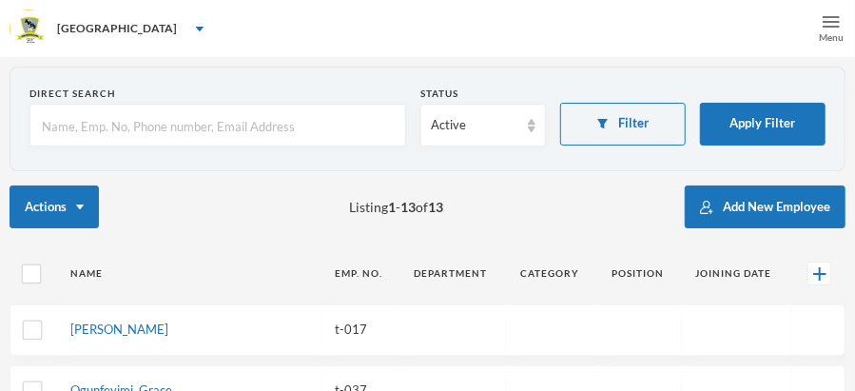
click at [830, 38] on div "Menu" at bounding box center [831, 37] width 25 height 14
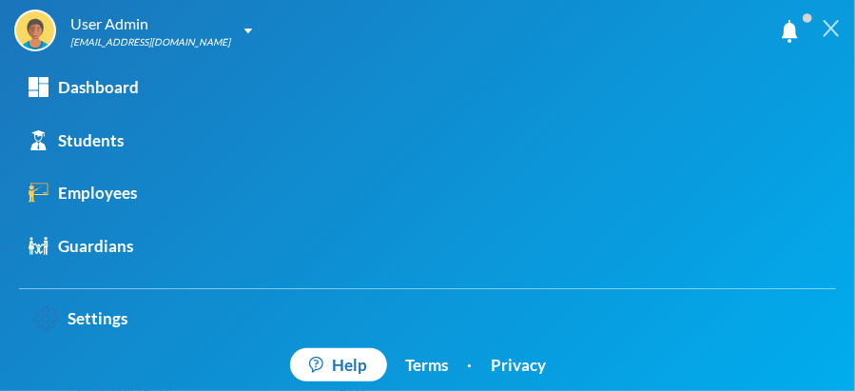
click at [829, 39] on div at bounding box center [831, 28] width 48 height 57
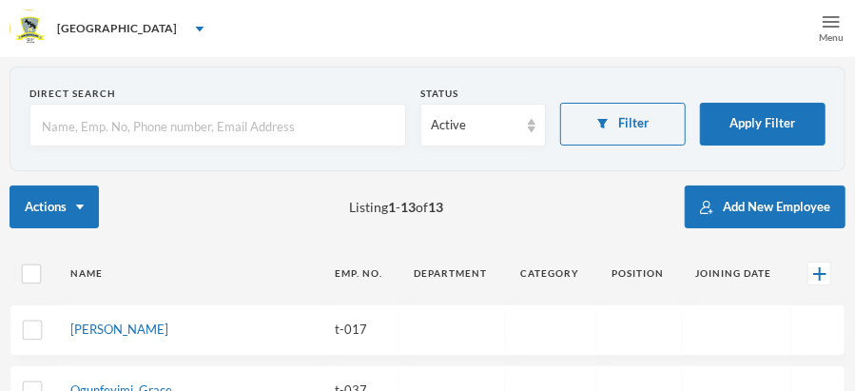
click at [829, 39] on div "Menu" at bounding box center [831, 37] width 25 height 14
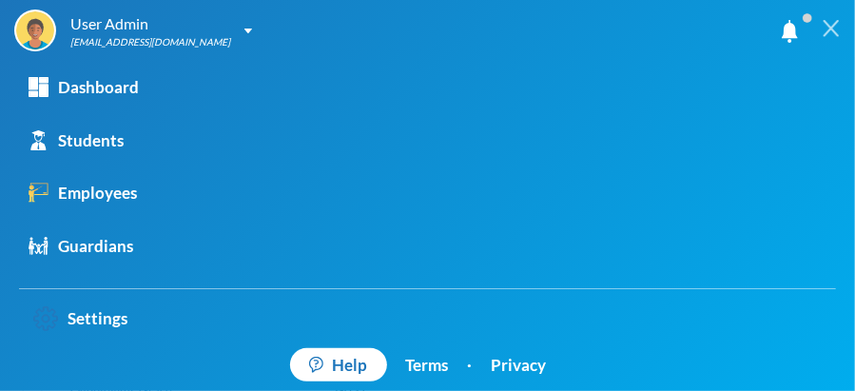
click at [829, 38] on div at bounding box center [831, 28] width 48 height 57
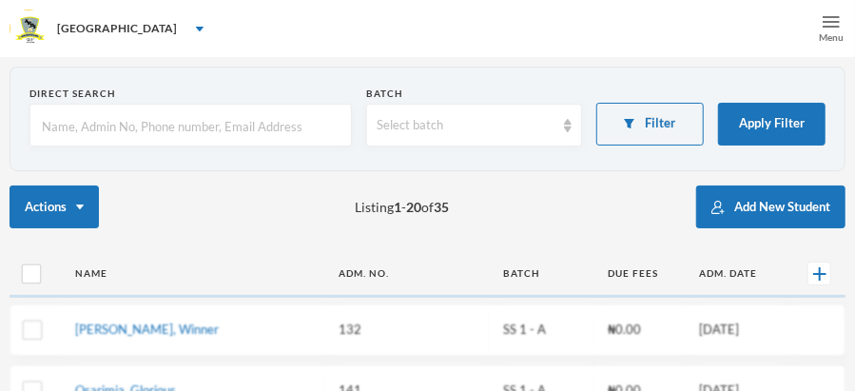
click at [830, 39] on div "Menu" at bounding box center [831, 37] width 25 height 14
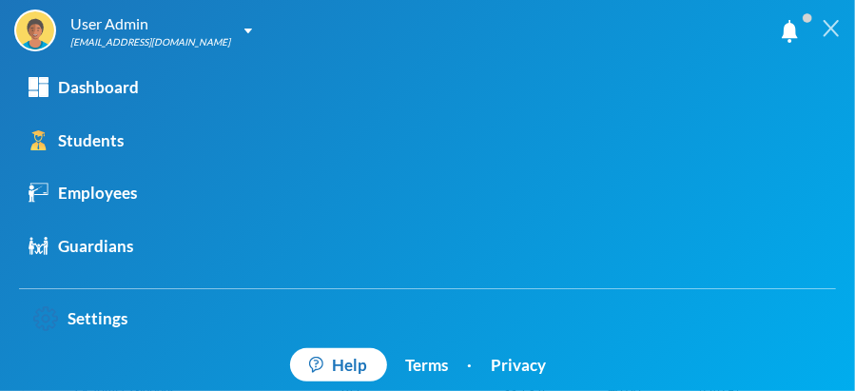
click at [830, 38] on div at bounding box center [831, 28] width 48 height 57
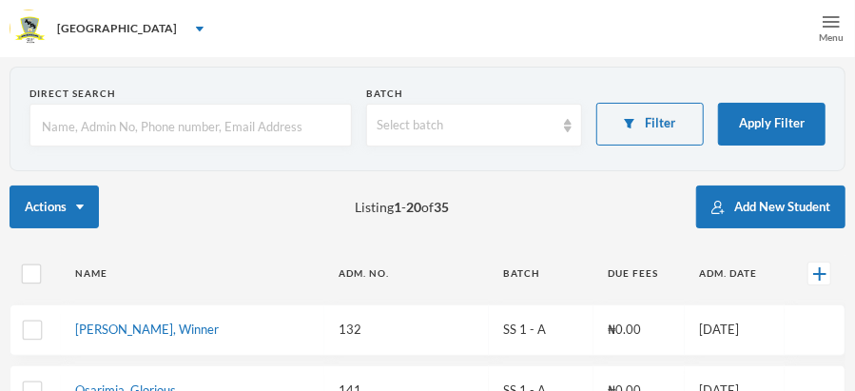
click at [830, 38] on div "Menu" at bounding box center [831, 37] width 25 height 14
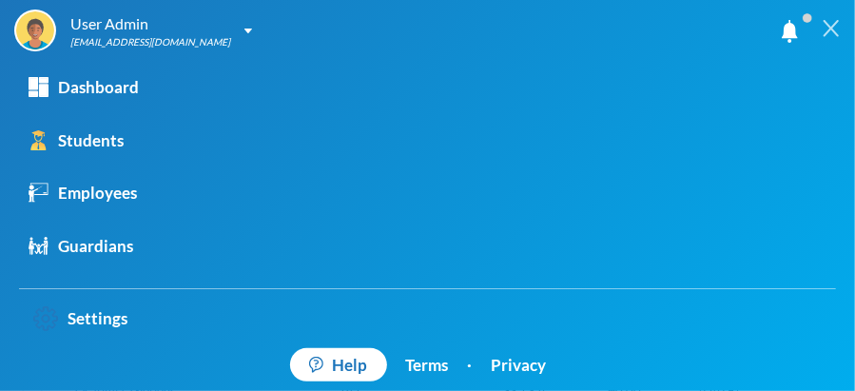
click at [830, 39] on div at bounding box center [831, 28] width 48 height 57
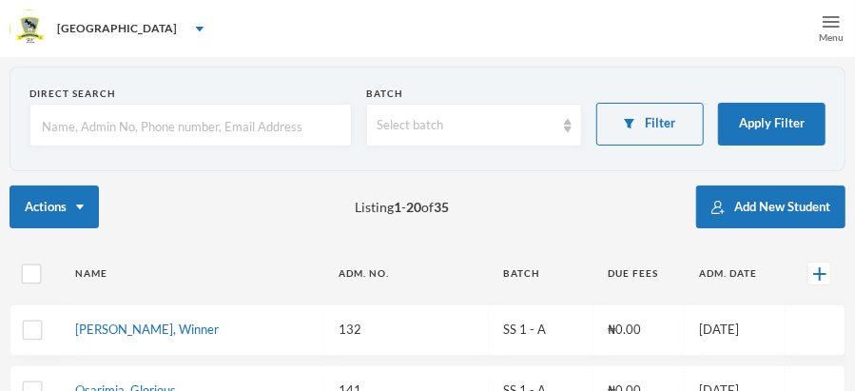
click at [830, 39] on div "Menu" at bounding box center [831, 37] width 25 height 14
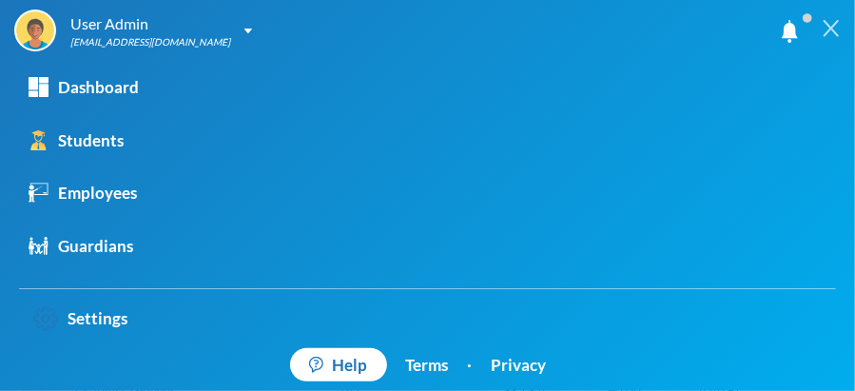
click at [830, 39] on div at bounding box center [831, 28] width 48 height 57
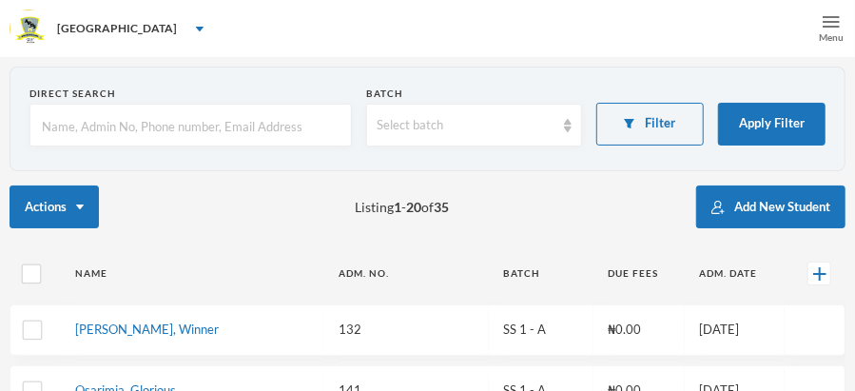
click at [830, 39] on div "Menu" at bounding box center [831, 37] width 25 height 14
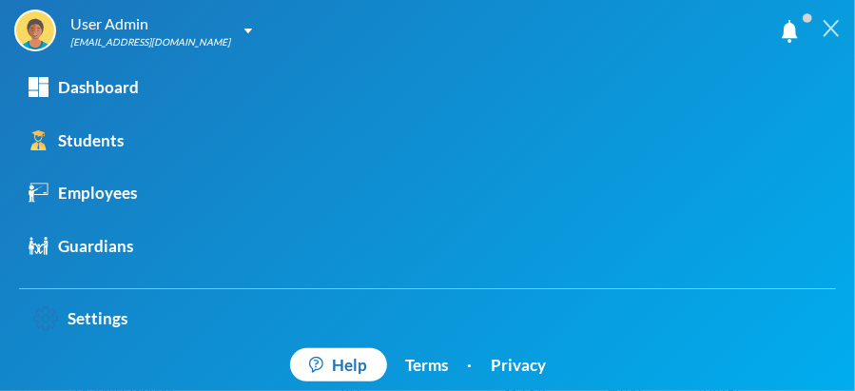
click at [830, 38] on div at bounding box center [831, 28] width 48 height 57
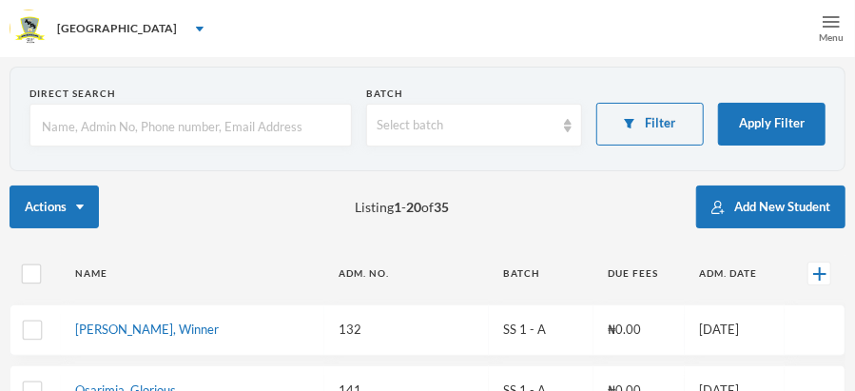
click at [830, 38] on div "Menu" at bounding box center [831, 37] width 25 height 14
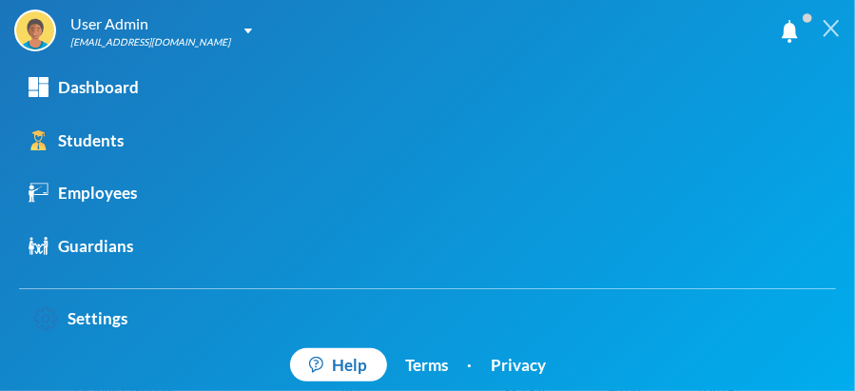
click at [830, 38] on div at bounding box center [831, 28] width 48 height 57
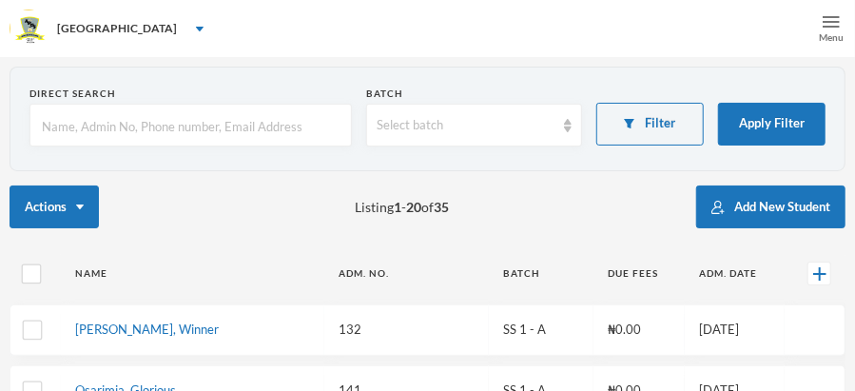
click at [830, 38] on div "Menu" at bounding box center [831, 37] width 25 height 14
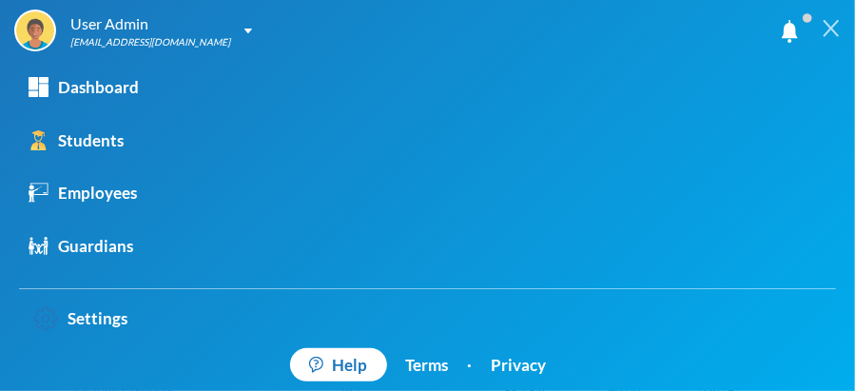
click at [830, 38] on div at bounding box center [831, 28] width 48 height 57
